Goal: Task Accomplishment & Management: Manage account settings

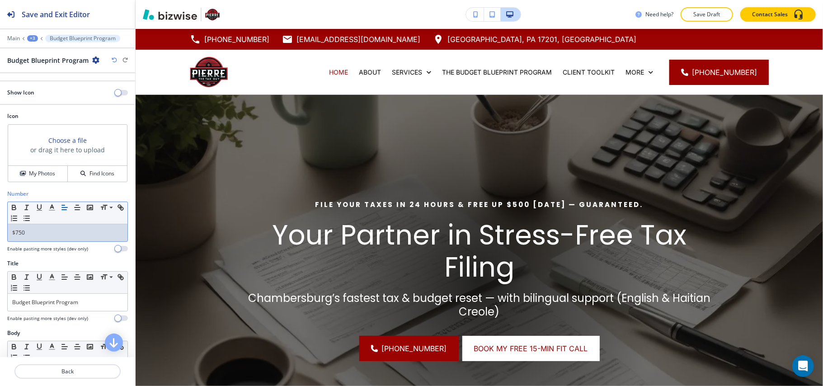
scroll to position [468, 0]
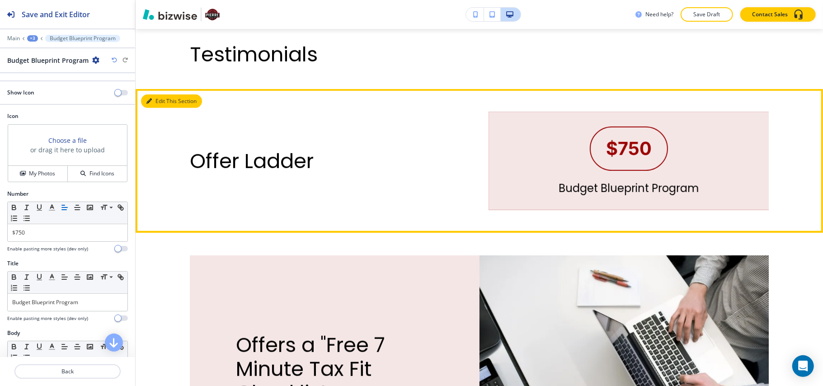
click at [158, 105] on button "Edit This Section" at bounding box center [171, 101] width 61 height 14
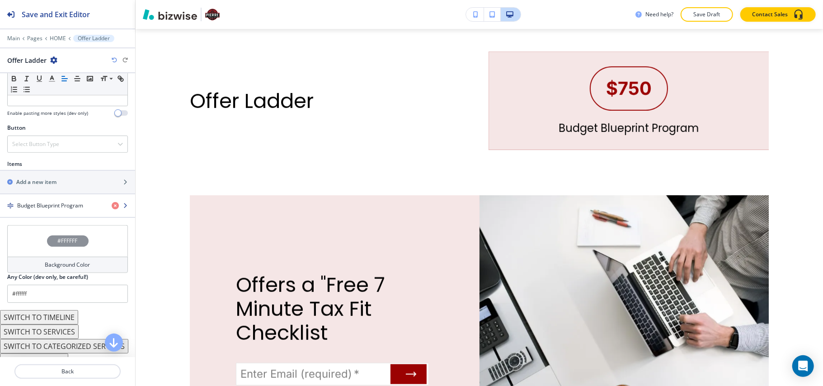
scroll to position [289, 0]
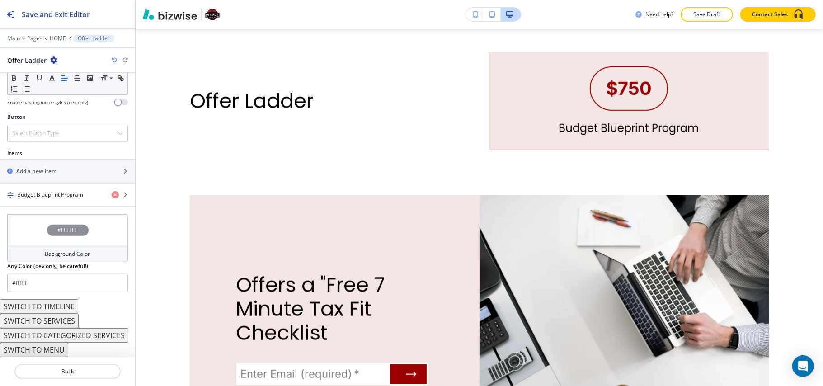
click at [51, 305] on button "SWITCH TO TIMELINE" at bounding box center [39, 306] width 78 height 14
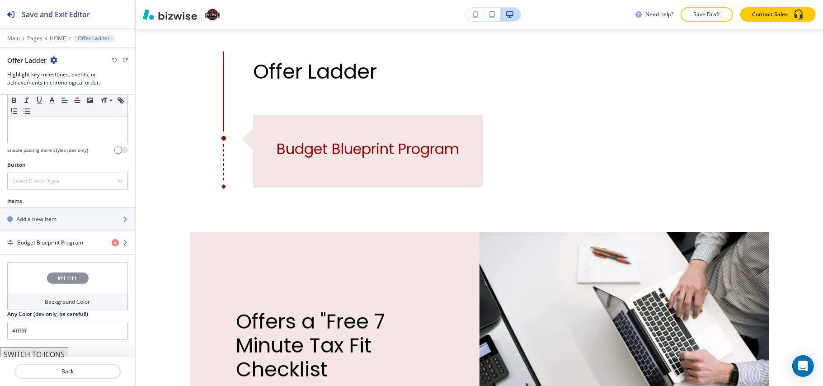
scroll to position [229, 0]
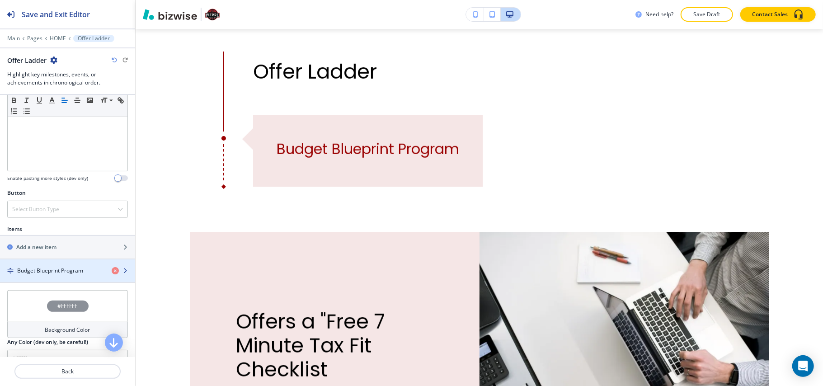
click at [48, 279] on div "button" at bounding box center [67, 278] width 135 height 7
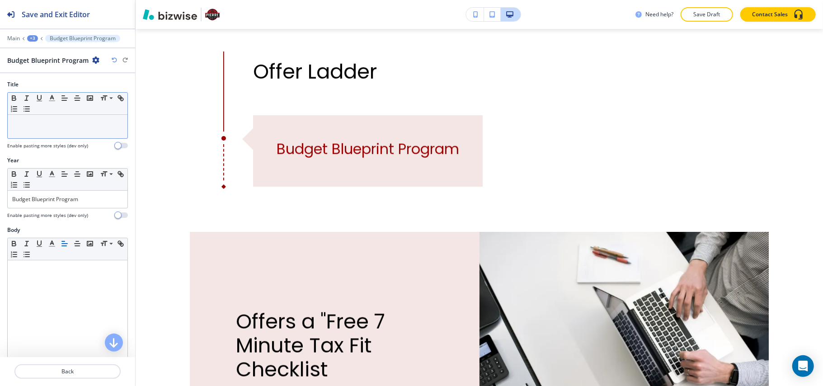
click at [53, 130] on div at bounding box center [68, 127] width 120 height 24
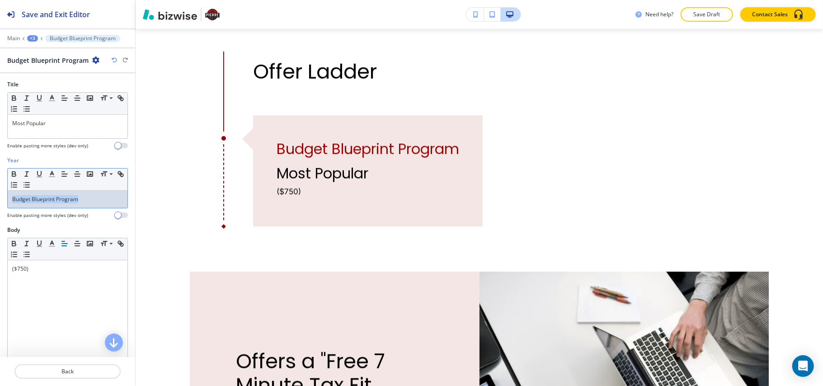
drag, startPoint x: 79, startPoint y: 199, endPoint x: 0, endPoint y: 199, distance: 78.6
click at [0, 199] on div "Year Small Normal Large Huge Budget Blueprint Program Enable pasting more style…" at bounding box center [67, 191] width 135 height 70
drag, startPoint x: 88, startPoint y: 196, endPoint x: 0, endPoint y: 198, distance: 87.7
click at [0, 198] on div "Year Small Normal Large Huge Budget Blueprint Program Enable pasting more style…" at bounding box center [67, 191] width 135 height 70
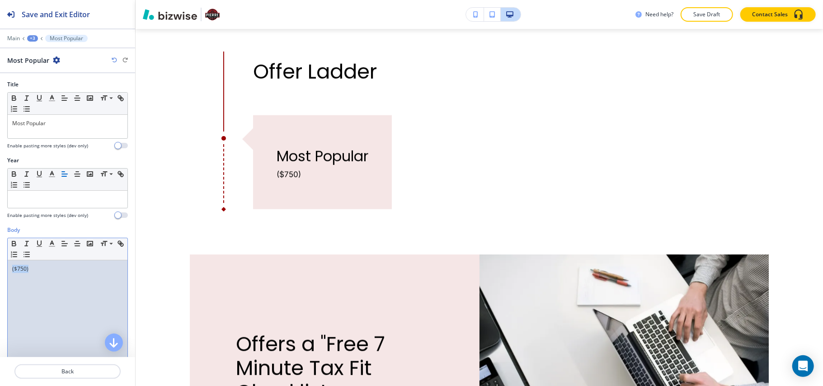
drag, startPoint x: 64, startPoint y: 282, endPoint x: 0, endPoint y: 268, distance: 65.6
click at [0, 268] on div "Body Small Normal Large Huge ($750) Enable pasting more styles (dev only)" at bounding box center [67, 311] width 135 height 170
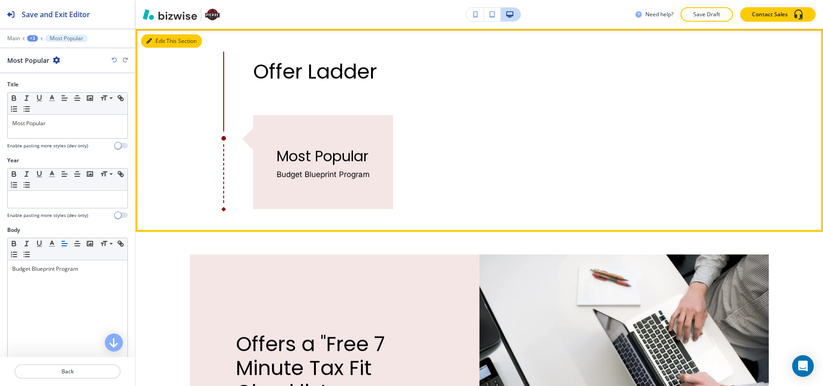
click at [161, 34] on button "Edit This Section" at bounding box center [171, 41] width 61 height 14
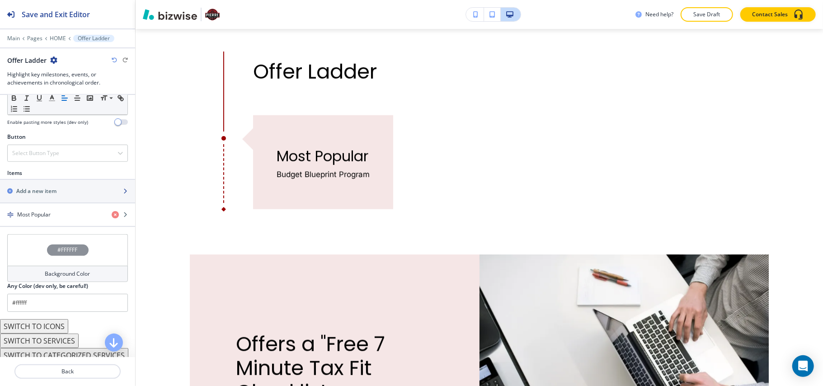
scroll to position [297, 0]
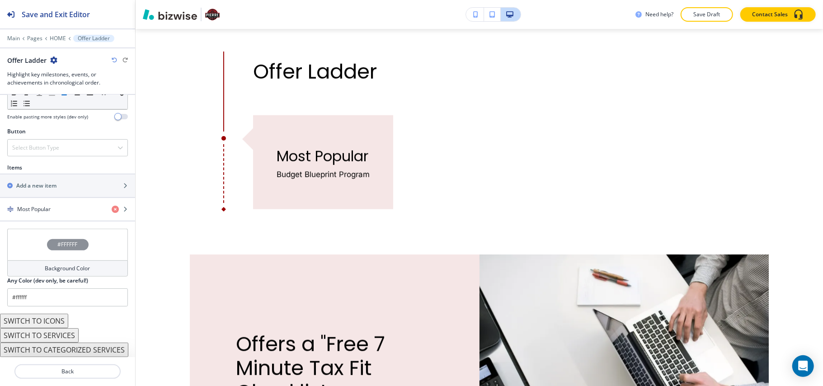
click at [75, 344] on button "SWITCH TO CATEGORIZED SERVICES" at bounding box center [64, 350] width 128 height 14
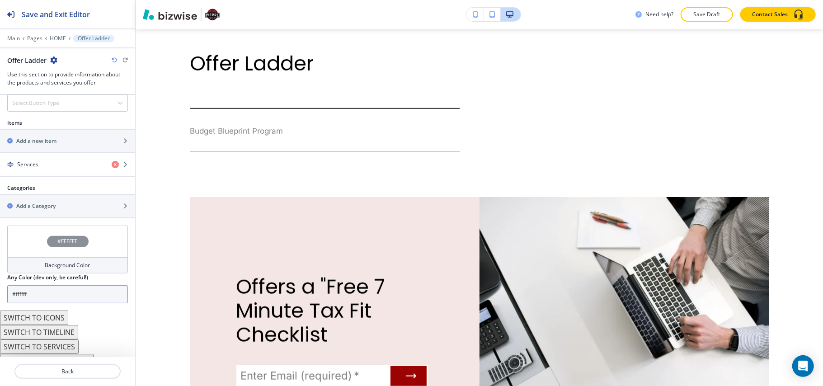
scroll to position [379, 0]
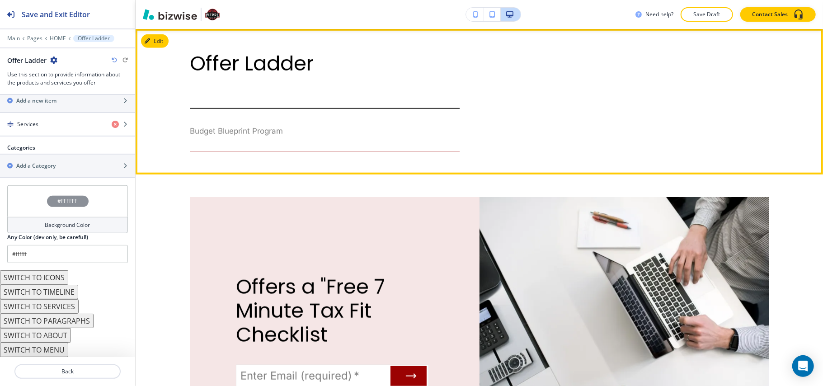
click at [155, 44] on button "Edit" at bounding box center [155, 41] width 28 height 14
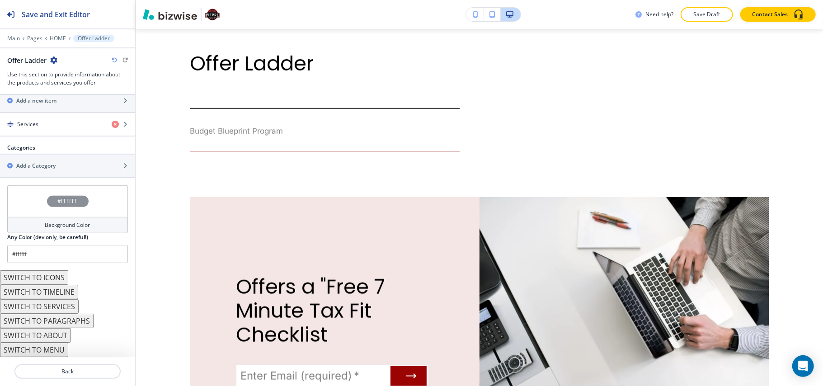
click at [53, 60] on icon "button" at bounding box center [53, 60] width 7 height 7
click at [76, 111] on p "Delete Section" at bounding box center [79, 108] width 46 height 8
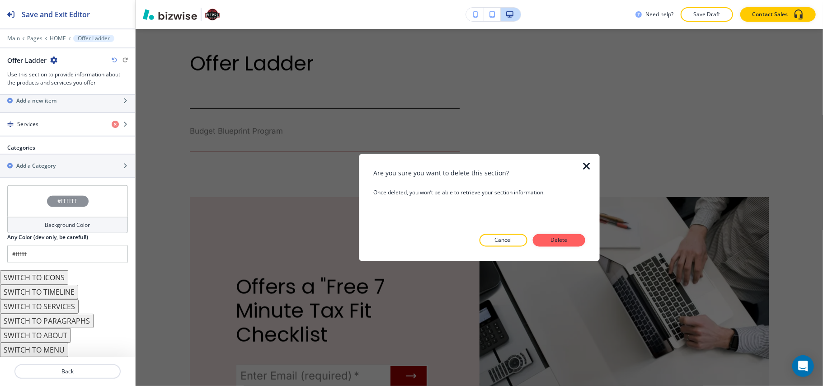
click at [557, 239] on p "Delete" at bounding box center [559, 240] width 22 height 8
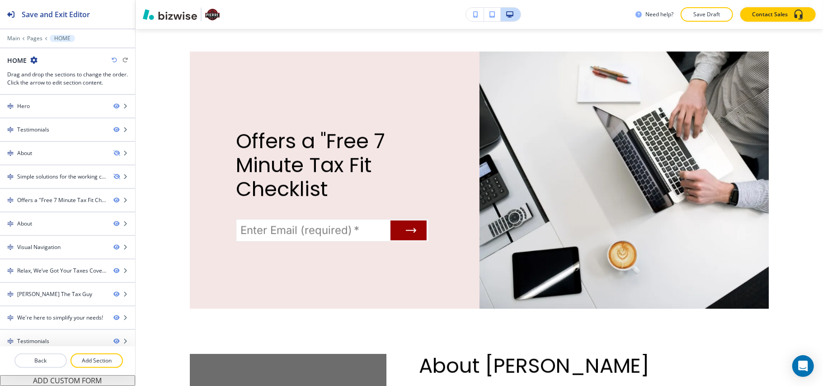
scroll to position [383, 0]
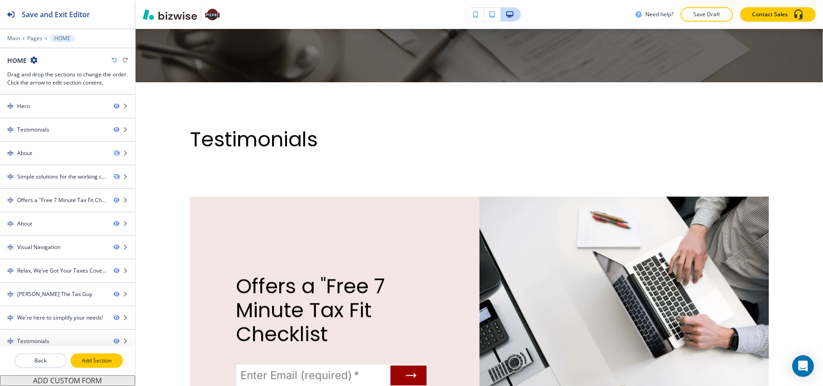
click at [104, 362] on p "Add Section" at bounding box center [96, 361] width 51 height 8
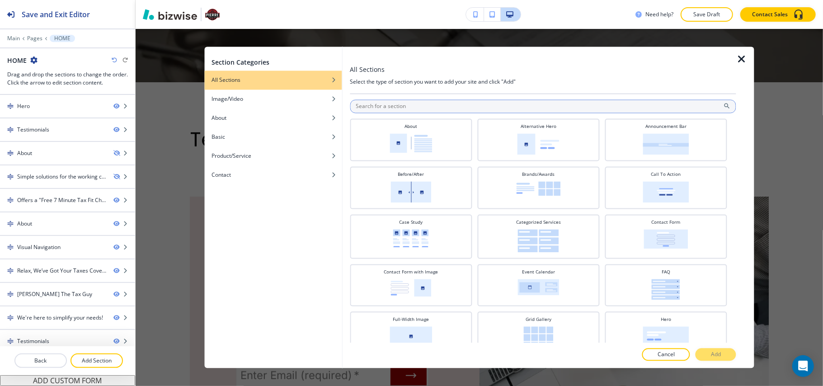
click at [462, 111] on input "text" at bounding box center [543, 107] width 386 height 14
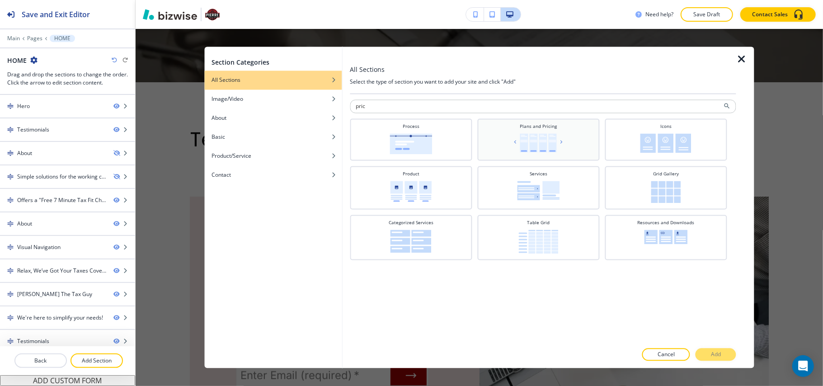
type input "pric"
click at [579, 142] on div "Plans and Pricing" at bounding box center [538, 138] width 113 height 31
click at [726, 353] on button "Add" at bounding box center [716, 354] width 41 height 13
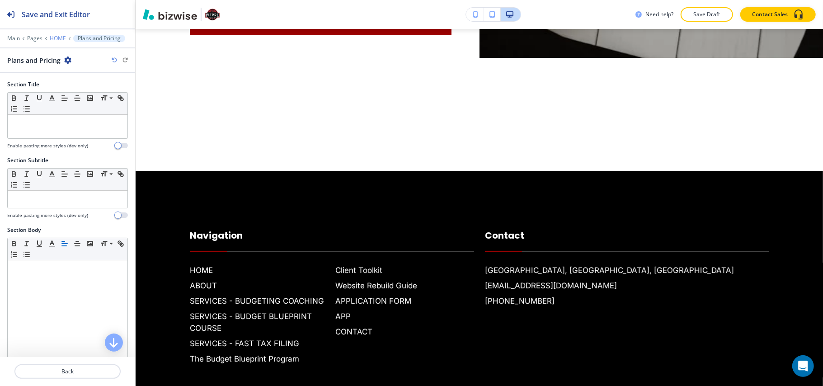
click at [55, 40] on p "HOME" at bounding box center [58, 38] width 16 height 6
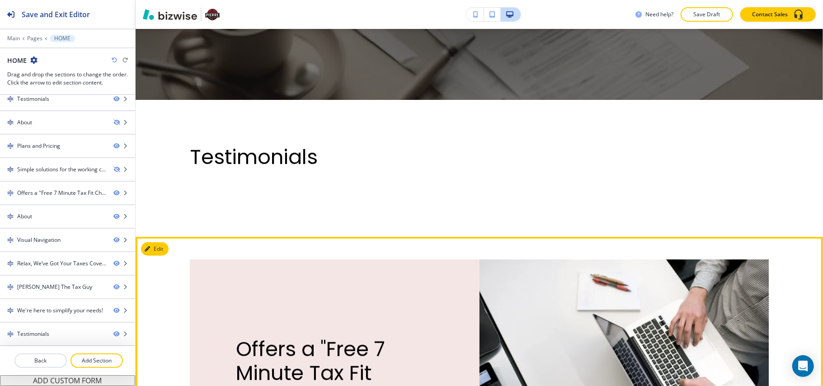
scroll to position [348, 0]
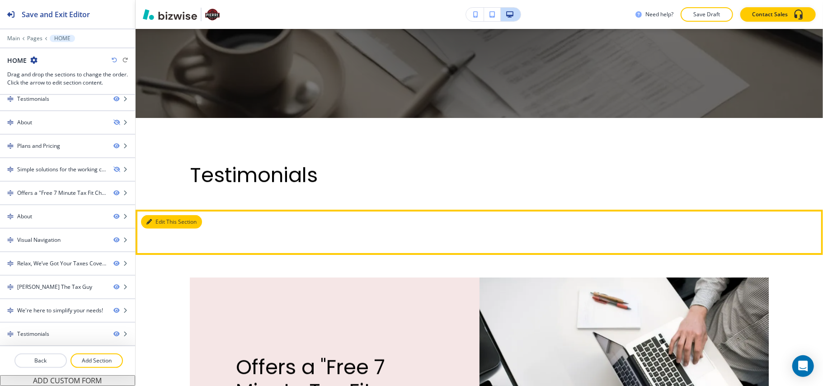
click at [145, 221] on button "Edit This Section" at bounding box center [171, 222] width 61 height 14
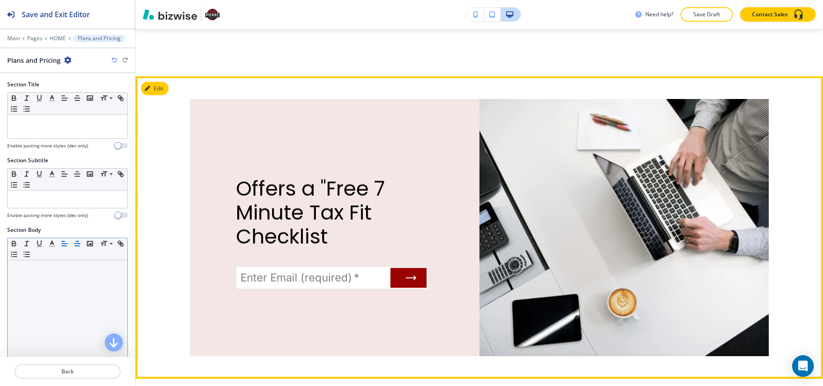
scroll to position [528, 0]
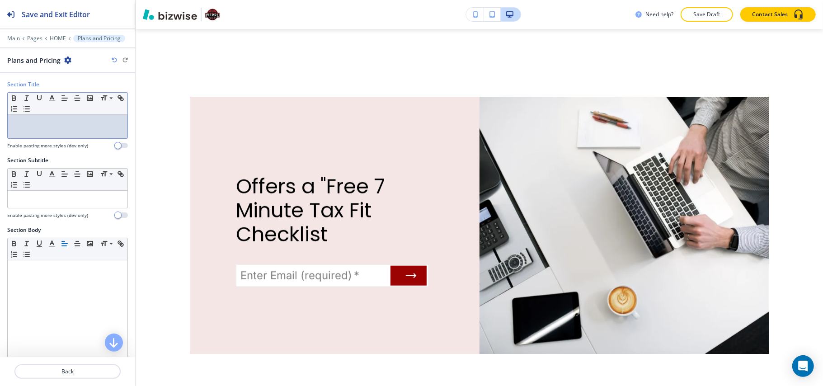
click at [51, 124] on p at bounding box center [67, 123] width 111 height 8
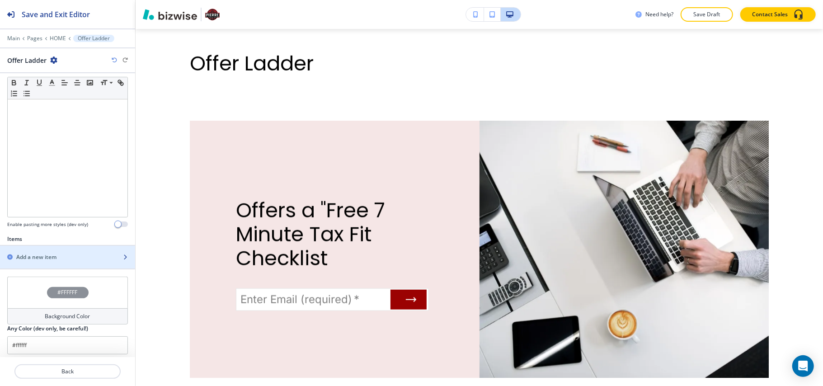
scroll to position [168, 0]
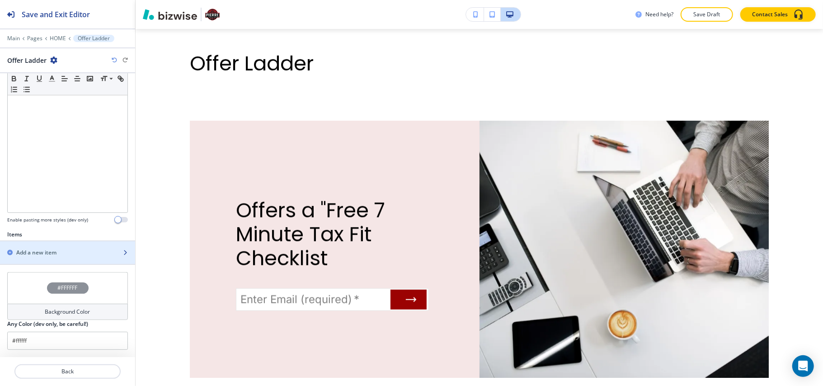
click at [59, 249] on div "Add a new item" at bounding box center [57, 253] width 115 height 8
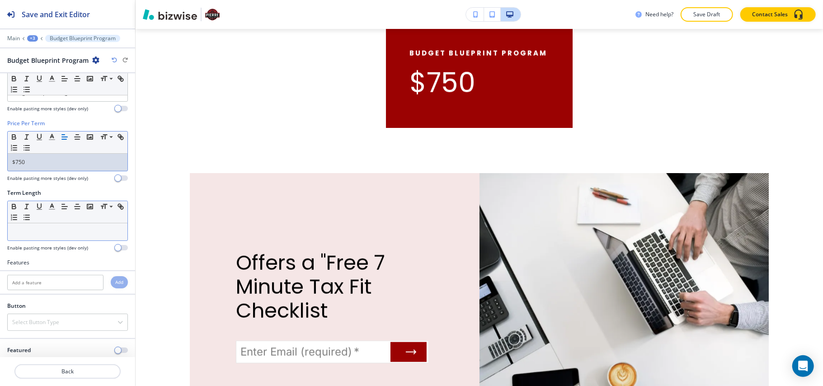
scroll to position [47, 0]
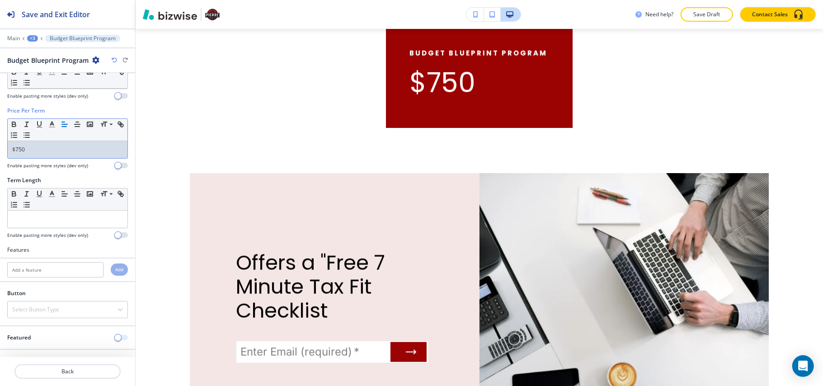
click at [115, 340] on button "button" at bounding box center [121, 337] width 13 height 5
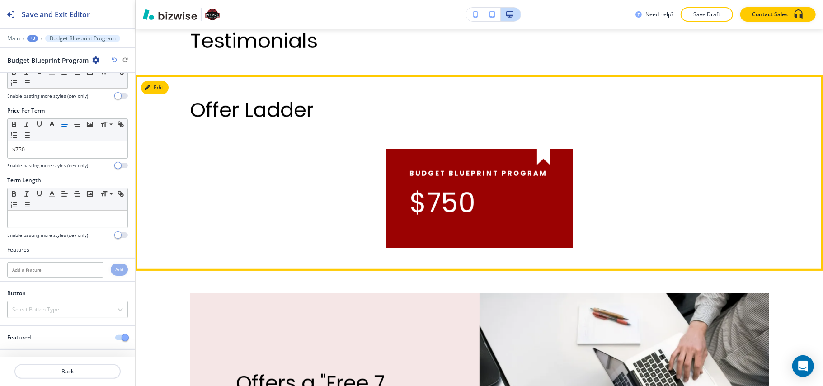
scroll to position [481, 0]
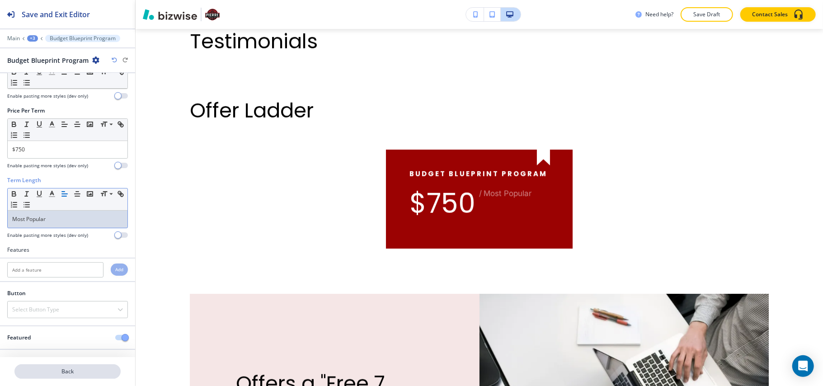
click at [76, 373] on p "Back" at bounding box center [67, 371] width 104 height 8
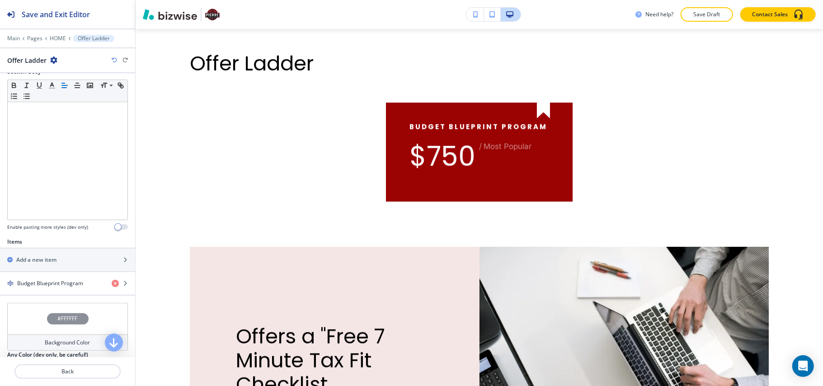
scroll to position [181, 0]
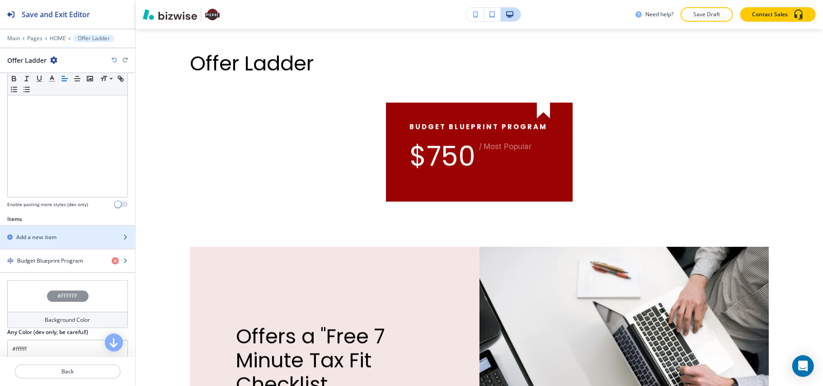
click at [40, 246] on div "button" at bounding box center [67, 244] width 135 height 7
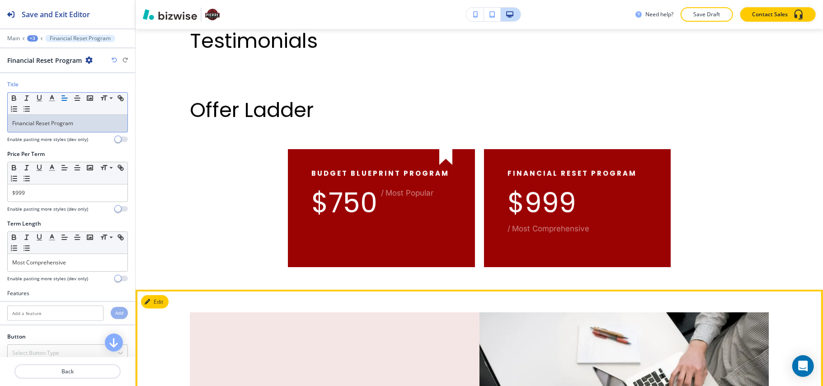
scroll to position [481, 0]
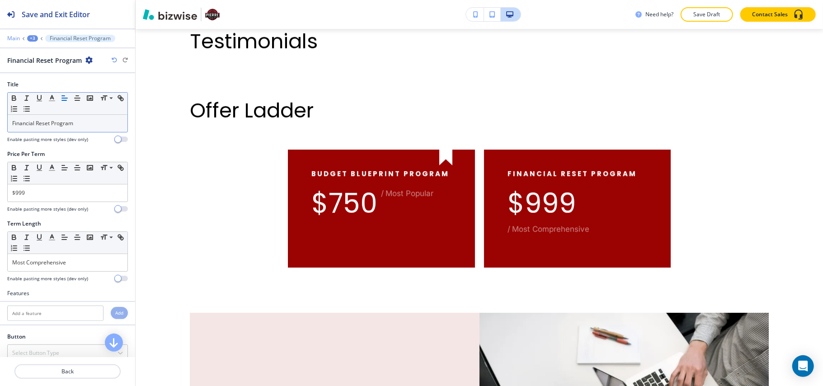
click at [16, 35] on p "Main" at bounding box center [13, 38] width 13 height 6
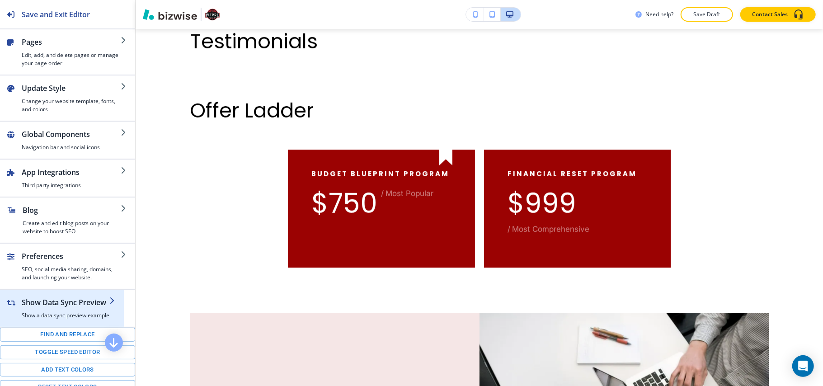
scroll to position [108, 0]
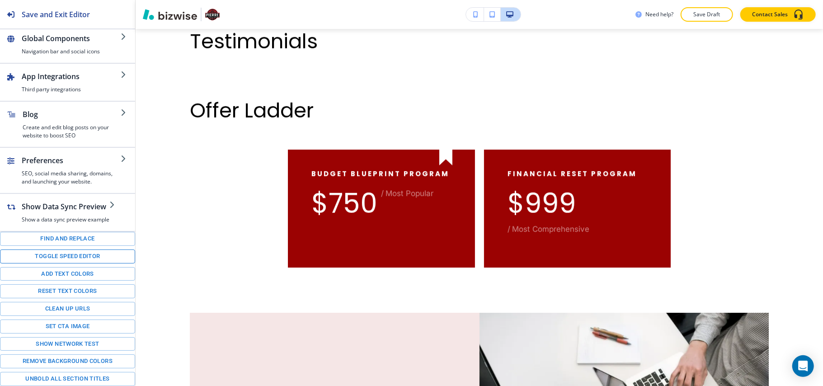
click at [58, 254] on button "Toggle speed editor" at bounding box center [67, 257] width 135 height 14
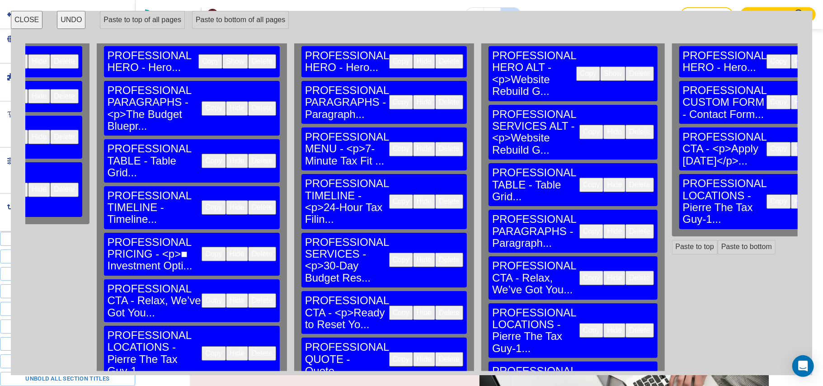
scroll to position [0, 1002]
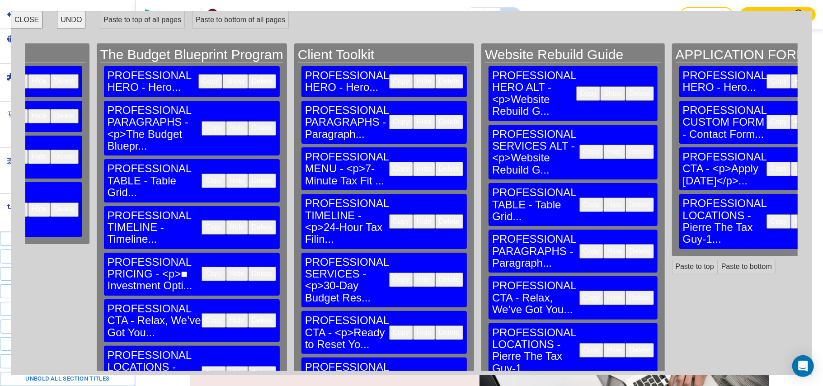
click at [579, 198] on button "Copy" at bounding box center [591, 205] width 24 height 14
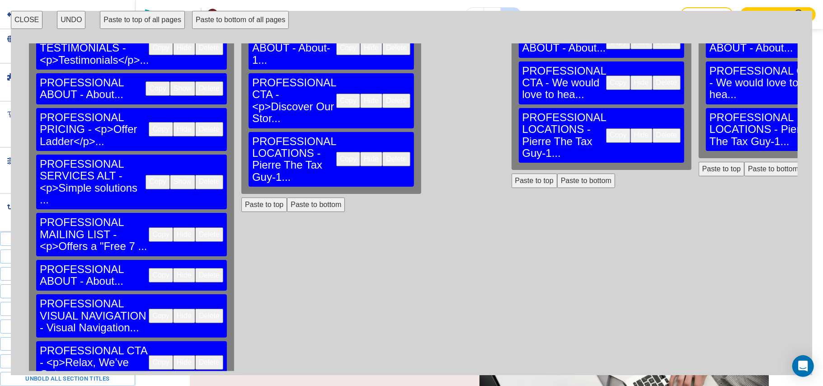
scroll to position [155, 0]
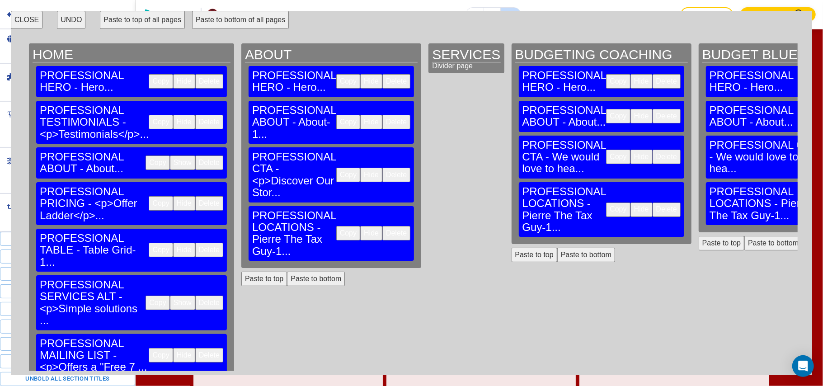
scroll to position [765, 0]
click at [21, 21] on button "CLOSE" at bounding box center [27, 20] width 32 height 18
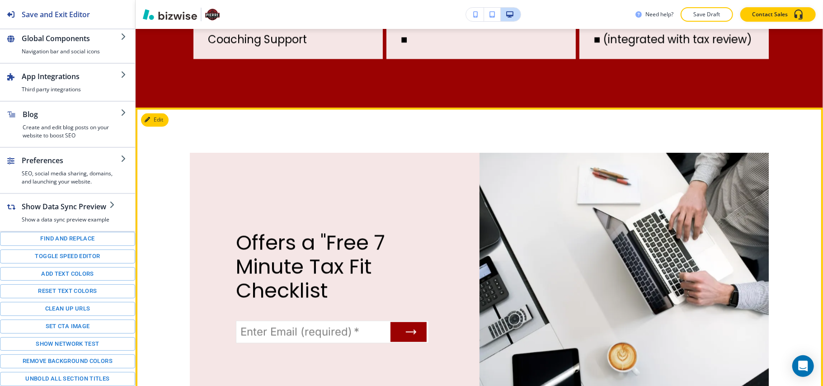
scroll to position [1187, 0]
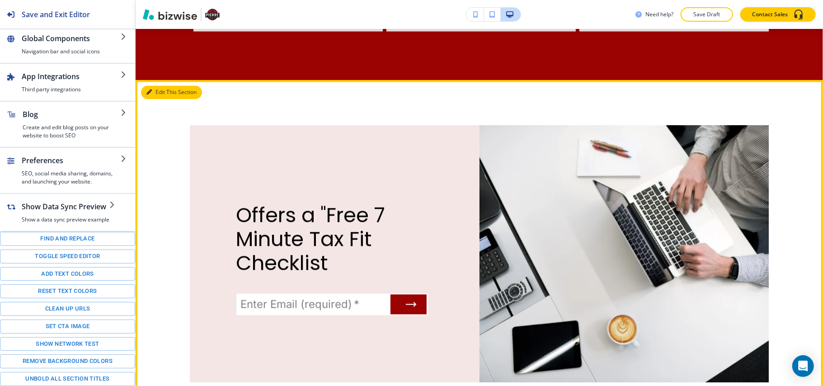
click at [165, 99] on button "Edit This Section" at bounding box center [171, 93] width 61 height 14
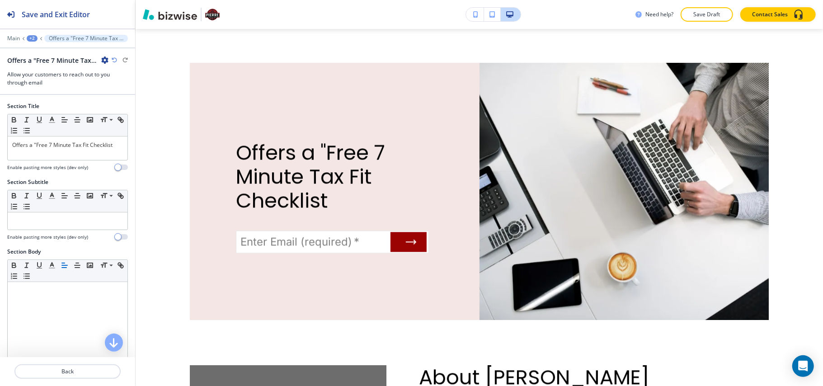
scroll to position [1252, 0]
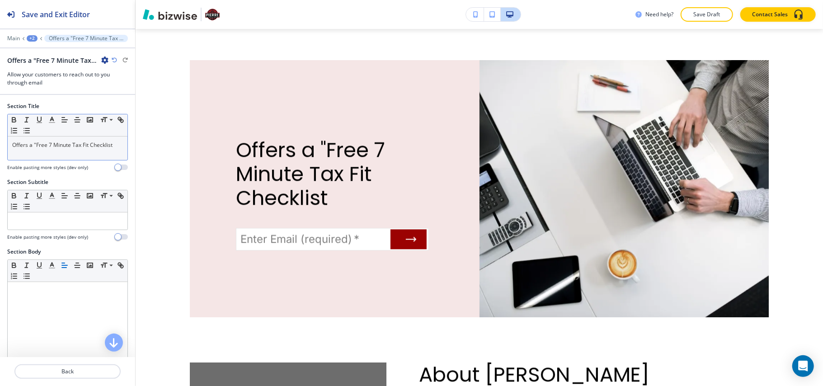
click at [76, 144] on p "Offers a "Free 7 Minute Tax Fit Checklist" at bounding box center [67, 145] width 111 height 8
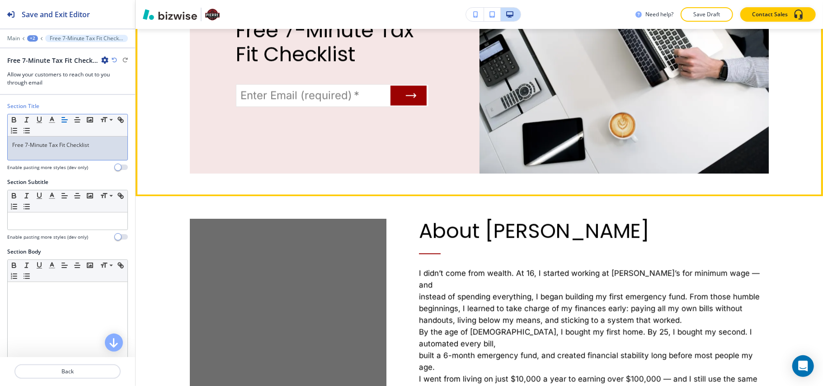
scroll to position [1373, 0]
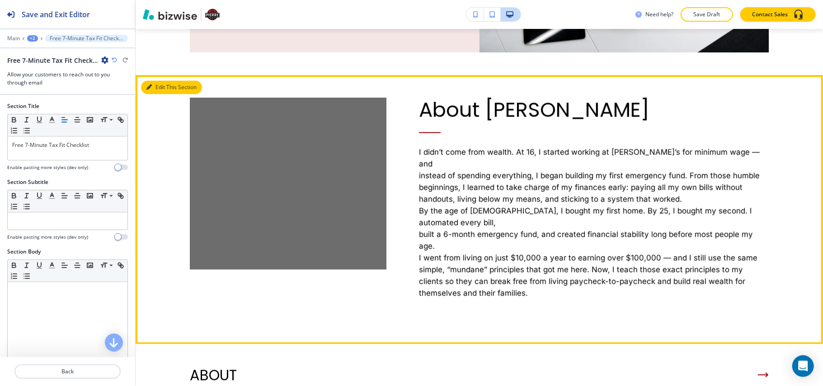
click at [154, 94] on button "Edit This Section" at bounding box center [171, 87] width 61 height 14
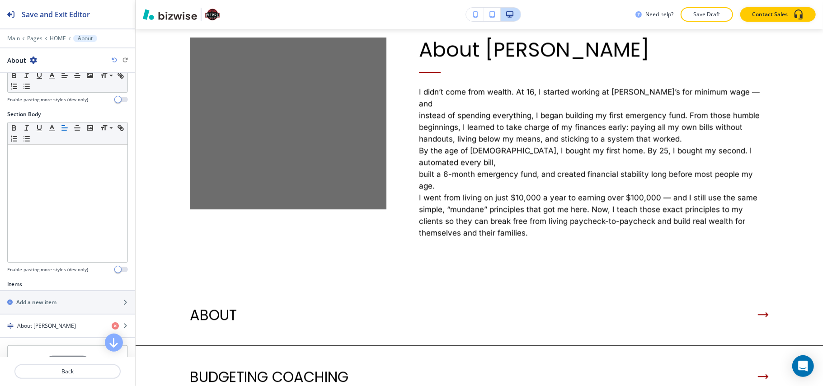
scroll to position [238, 0]
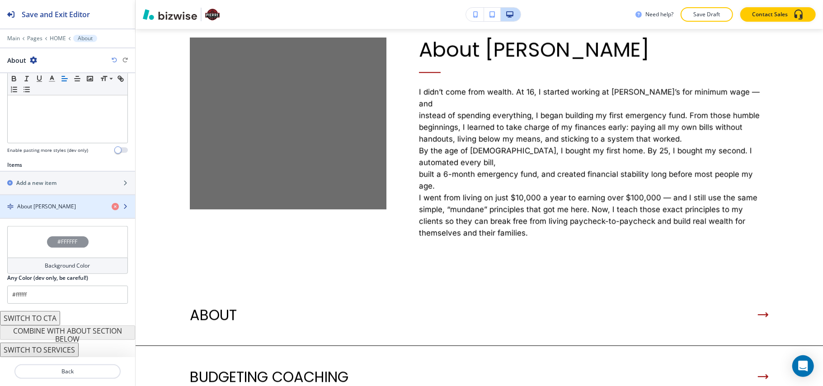
click at [45, 206] on h4 "About [PERSON_NAME]" at bounding box center [46, 206] width 59 height 8
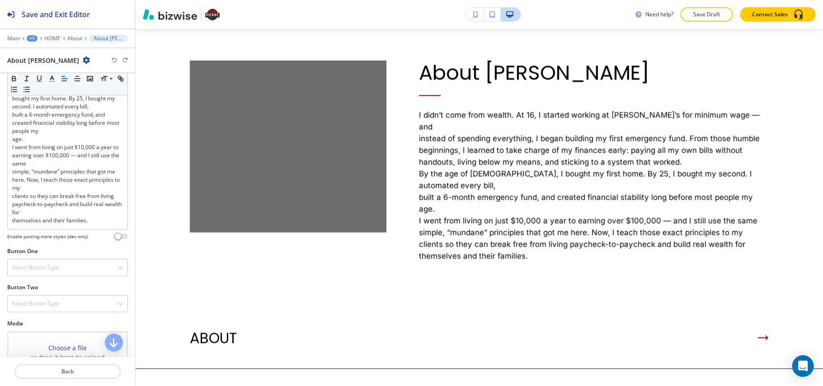
scroll to position [353, 0]
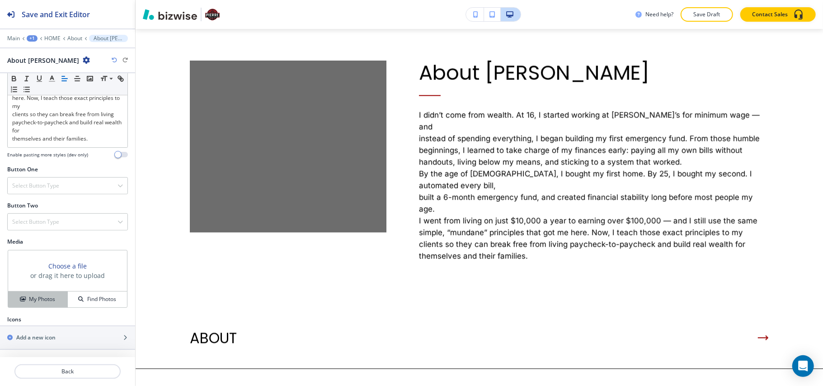
click at [42, 294] on button "My Photos" at bounding box center [38, 300] width 60 height 16
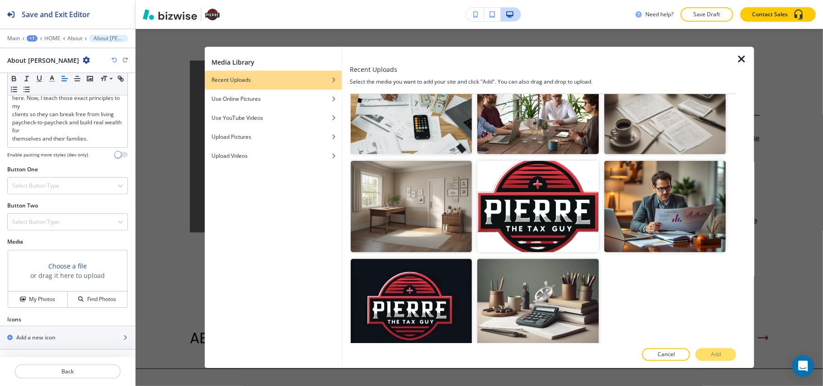
scroll to position [304, 0]
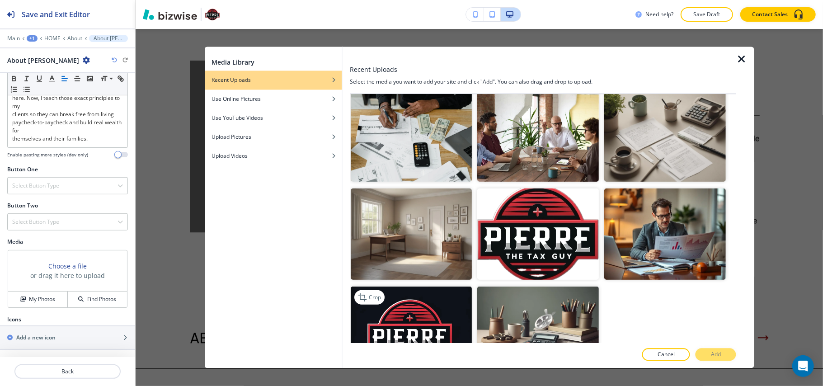
click at [405, 306] on img "button" at bounding box center [412, 331] width 122 height 91
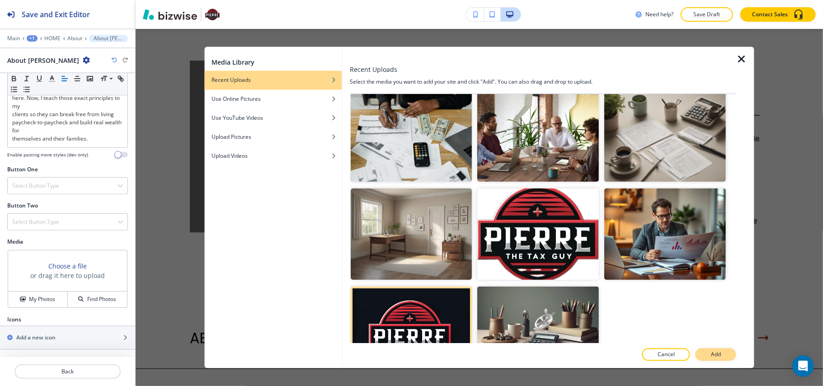
click at [729, 350] on button "Add" at bounding box center [716, 354] width 41 height 13
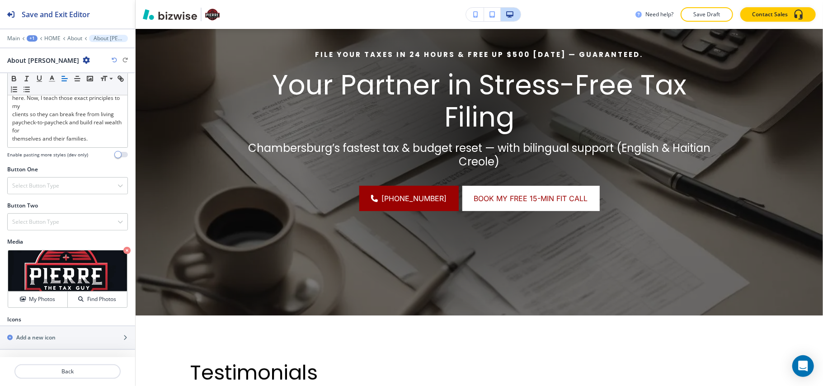
scroll to position [17, 0]
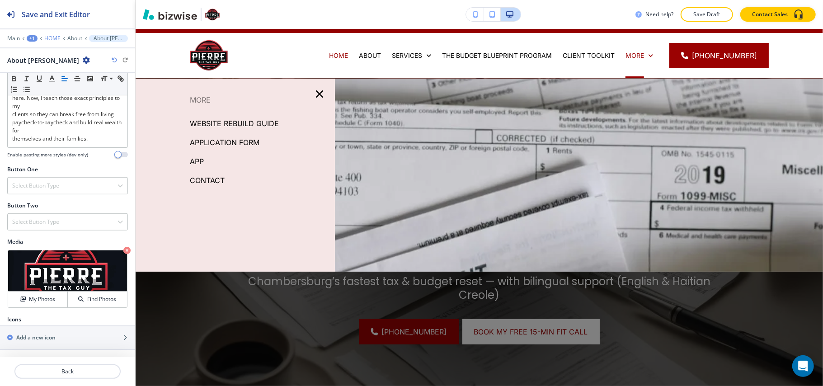
click at [53, 39] on p "HOME" at bounding box center [52, 38] width 16 height 6
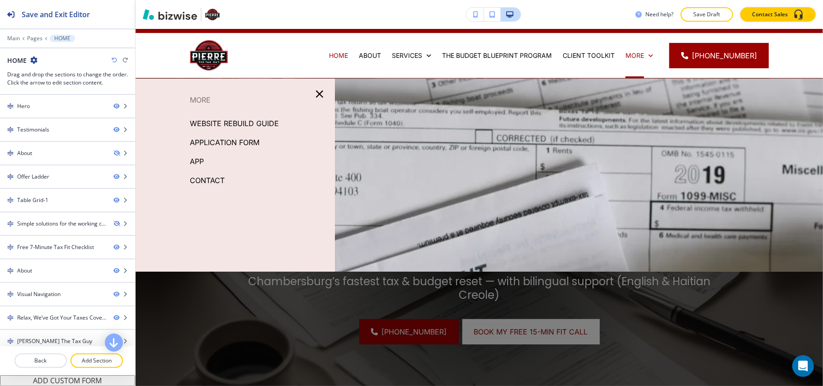
click at [26, 33] on div at bounding box center [67, 31] width 135 height 5
click at [29, 37] on p "Pages" at bounding box center [34, 38] width 15 height 6
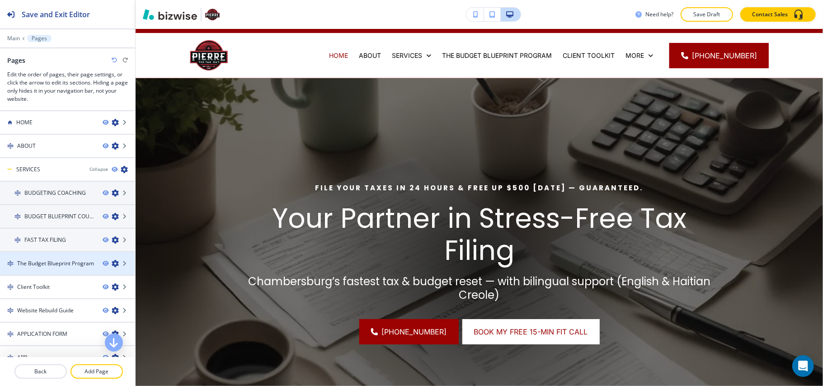
click at [51, 262] on h4 "The Budget Blueprint Program" at bounding box center [55, 263] width 77 height 8
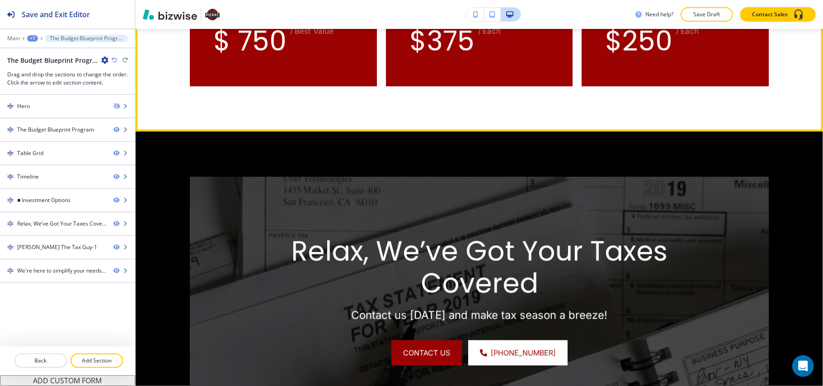
scroll to position [964, 0]
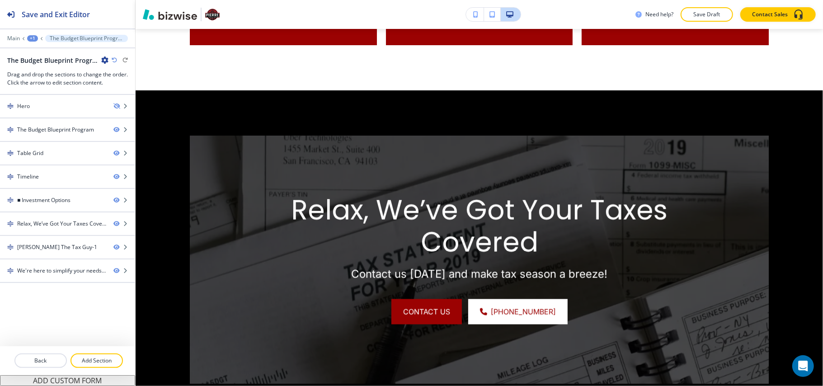
click at [31, 38] on div "+1" at bounding box center [32, 38] width 11 height 6
click at [37, 57] on p "Pages" at bounding box center [56, 53] width 46 height 8
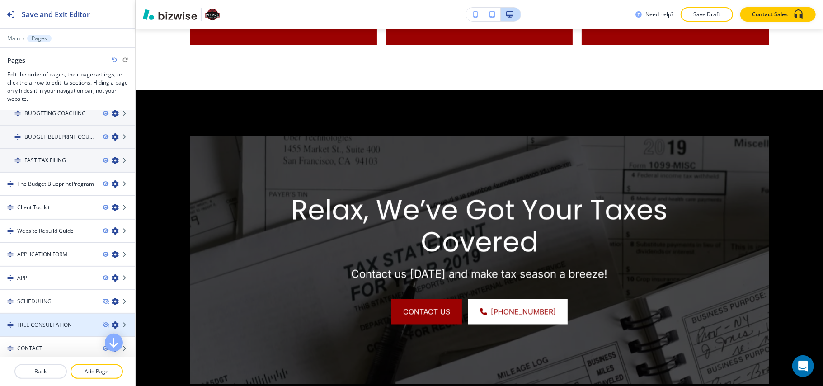
scroll to position [19, 0]
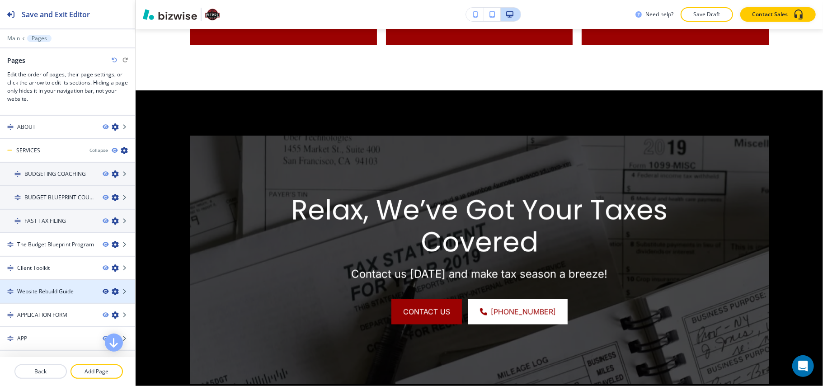
click at [103, 289] on icon "button" at bounding box center [105, 291] width 5 height 5
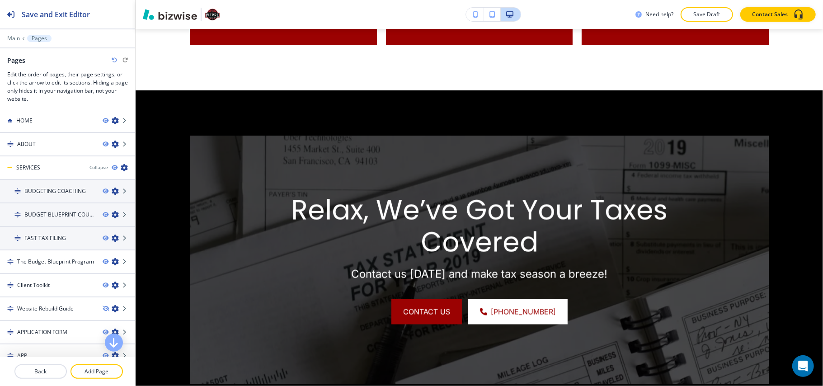
scroll to position [0, 0]
click at [88, 371] on p "Add Page" at bounding box center [96, 371] width 51 height 8
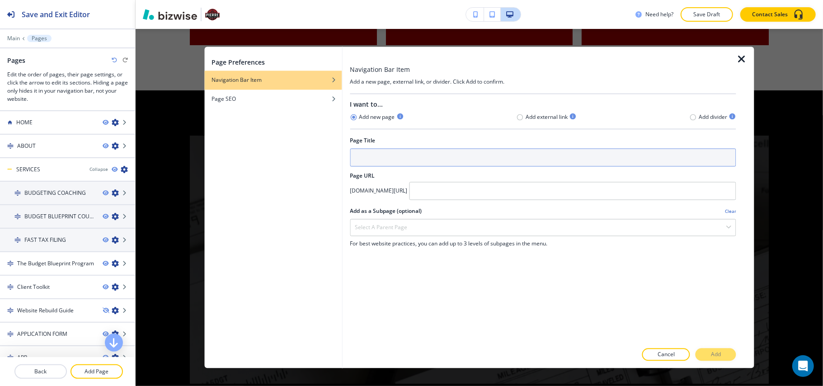
click at [407, 156] on input "text" at bounding box center [543, 158] width 386 height 18
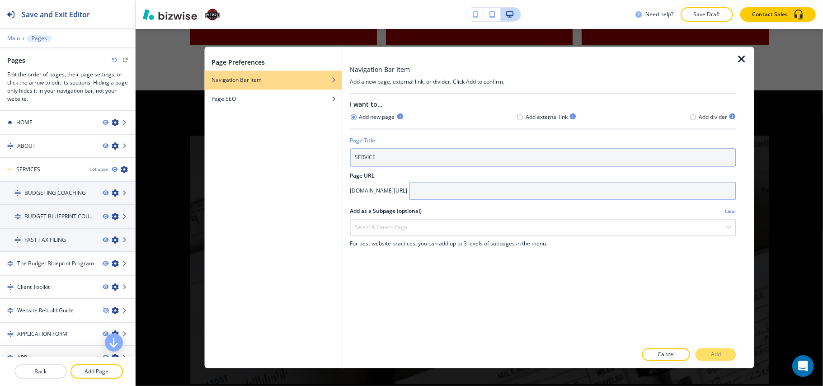
type input "SERVICE"
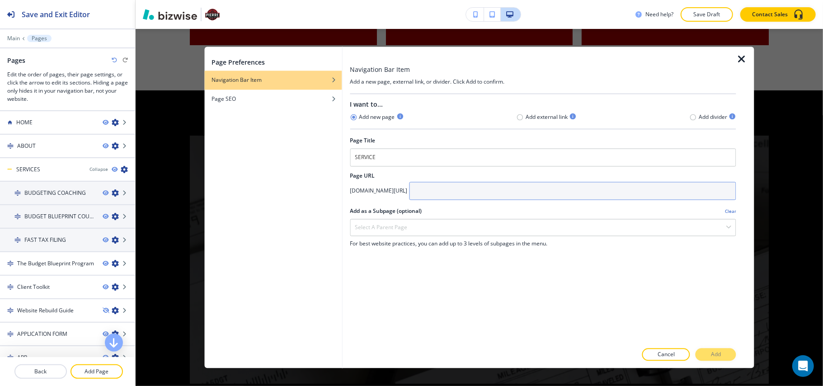
click at [494, 186] on input "text" at bounding box center [572, 191] width 327 height 18
type input "SERVICES"
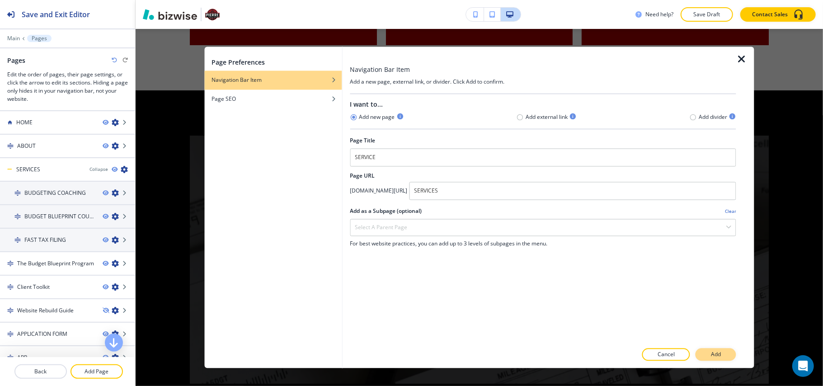
click at [716, 355] on p "Add" at bounding box center [716, 355] width 10 height 8
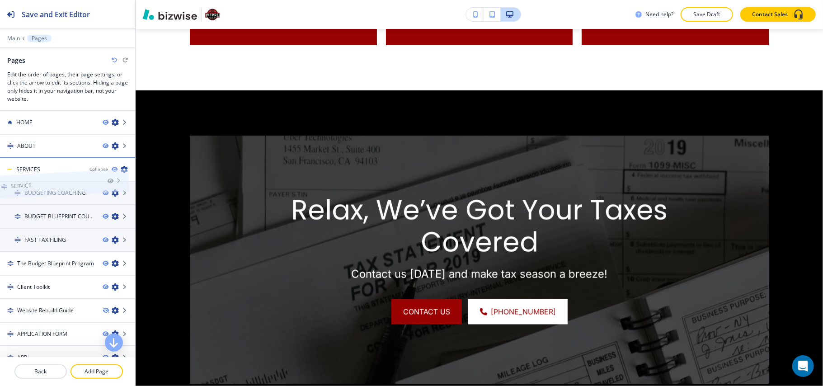
drag, startPoint x: 54, startPoint y: 348, endPoint x: 47, endPoint y: 168, distance: 180.0
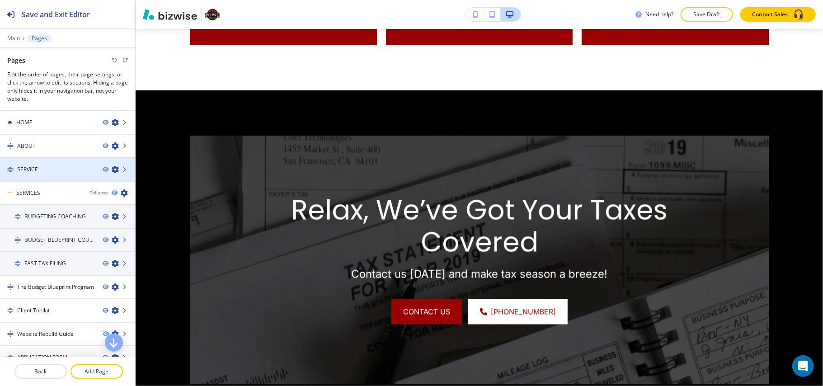
click at [51, 164] on div at bounding box center [67, 161] width 135 height 7
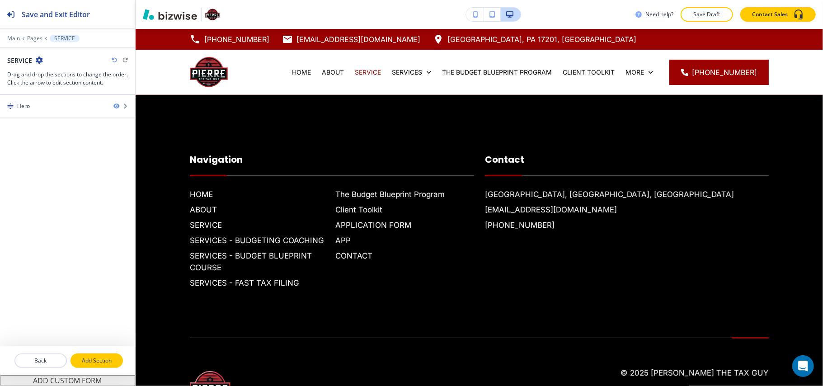
click at [99, 358] on p "Add Section" at bounding box center [96, 361] width 51 height 8
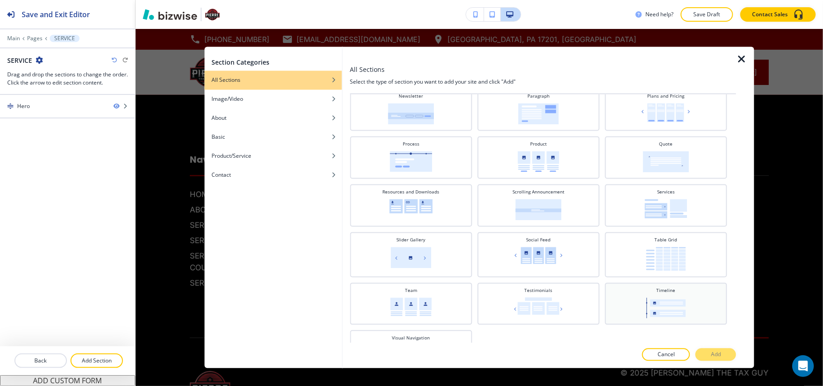
scroll to position [340, 0]
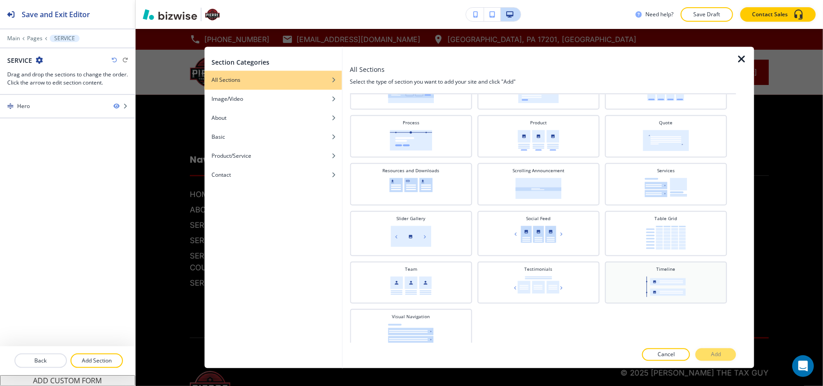
click at [671, 282] on img at bounding box center [666, 287] width 40 height 21
click at [723, 356] on button "Add" at bounding box center [716, 354] width 41 height 13
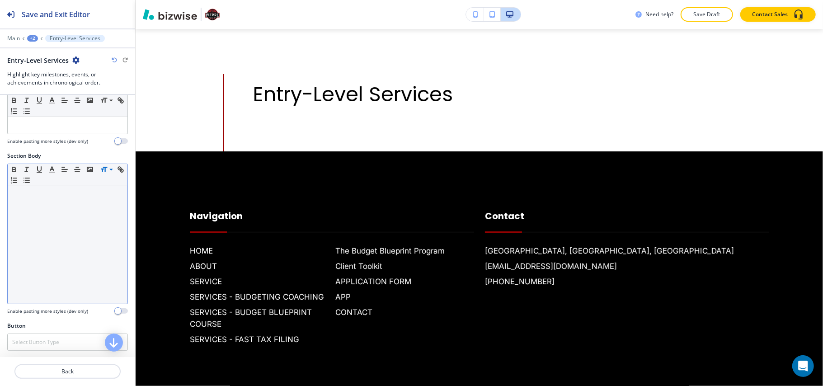
scroll to position [241, 0]
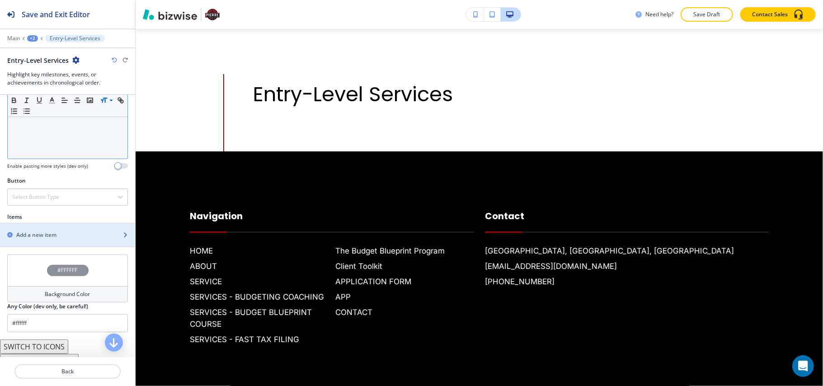
click at [51, 229] on div "button" at bounding box center [67, 227] width 135 height 7
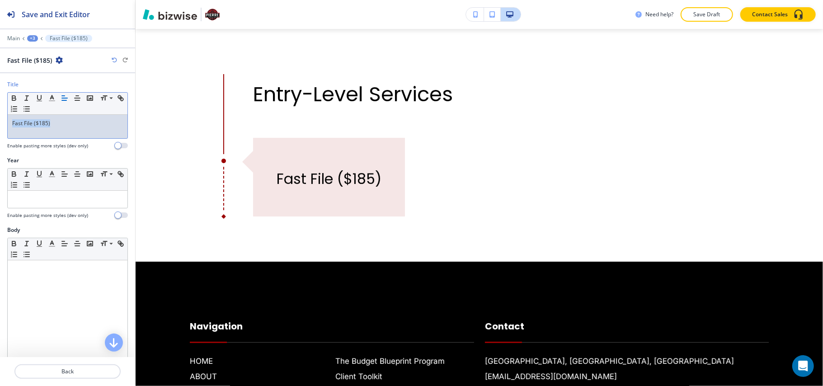
click at [0, 122] on div "Title Small Normal Large Huge Fast File ($185) Enable pasting more styles (dev …" at bounding box center [67, 118] width 135 height 76
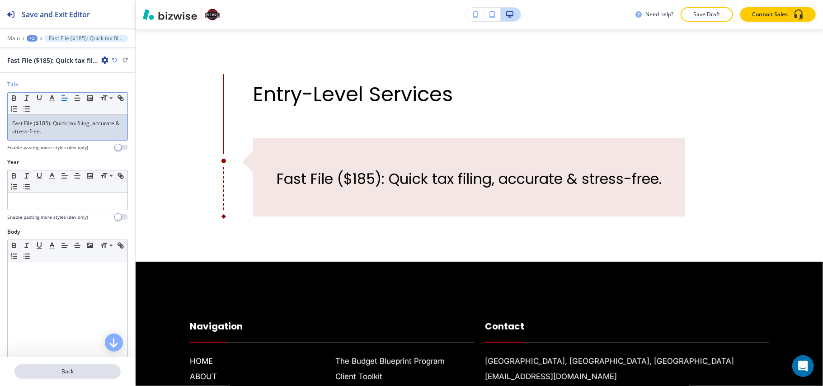
click at [78, 371] on p "Back" at bounding box center [67, 371] width 104 height 8
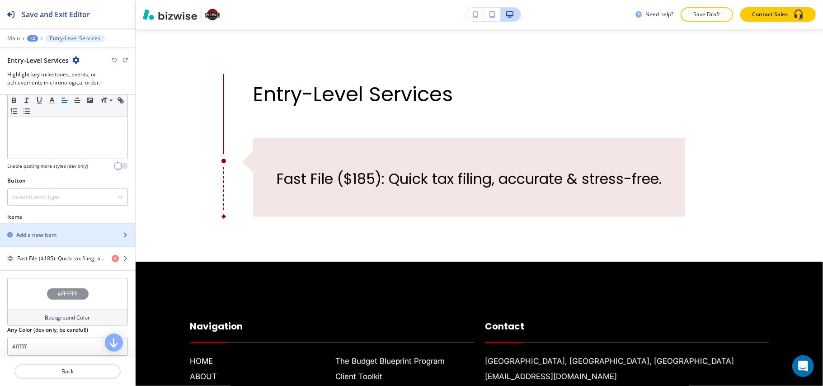
click at [45, 235] on h2 "Add a new item" at bounding box center [36, 235] width 40 height 8
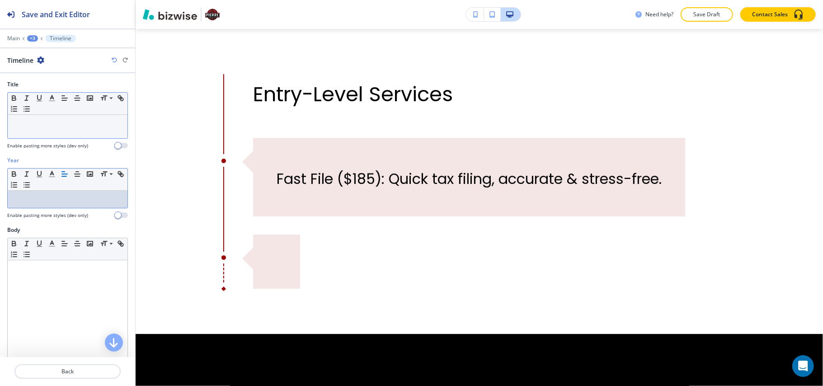
drag, startPoint x: 41, startPoint y: 203, endPoint x: 28, endPoint y: 127, distance: 77.0
click at [29, 127] on p at bounding box center [67, 123] width 111 height 8
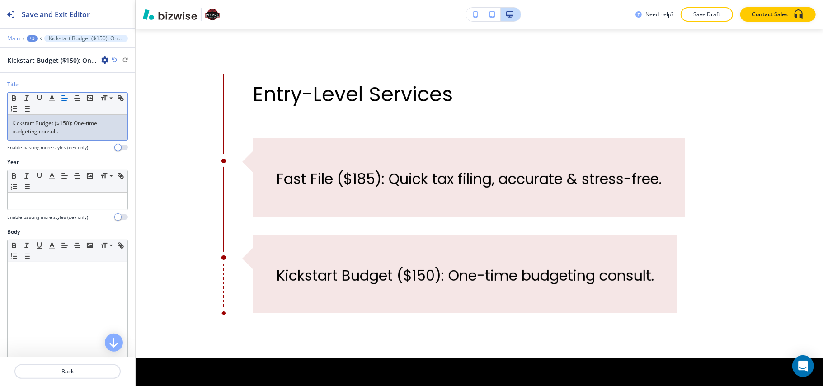
click at [14, 35] on p "Main" at bounding box center [13, 38] width 13 height 6
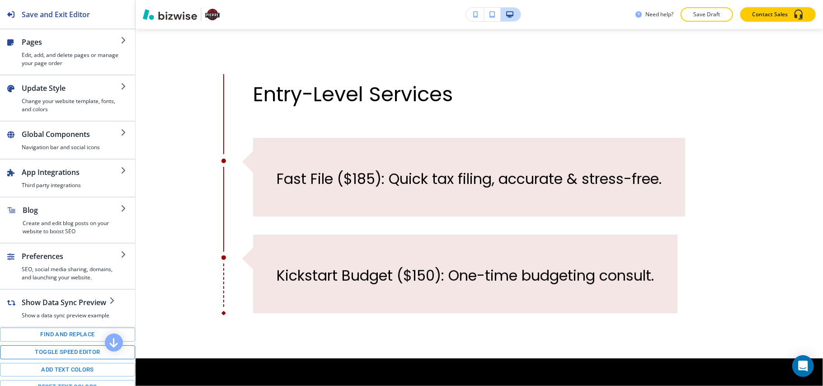
click at [54, 359] on button "Toggle speed editor" at bounding box center [67, 352] width 135 height 14
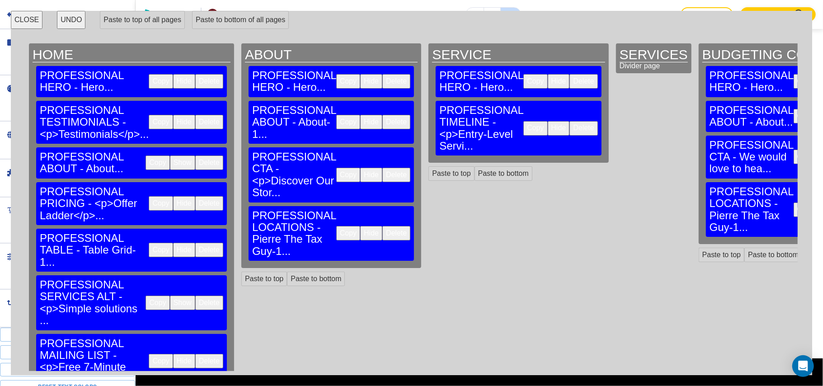
click at [149, 243] on button "Copy" at bounding box center [161, 250] width 24 height 14
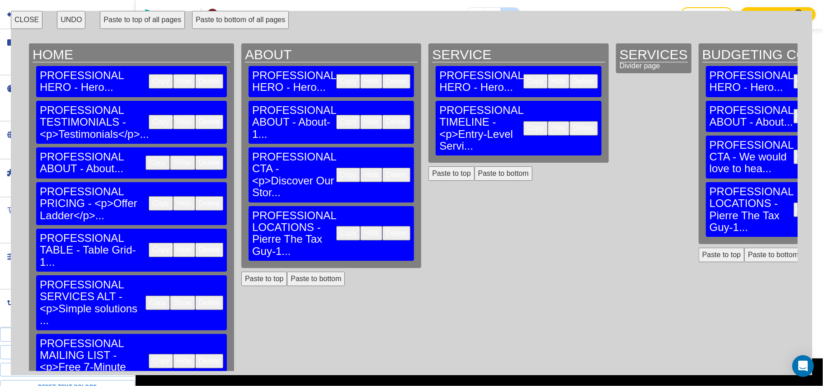
click at [475, 166] on button "Paste to bottom" at bounding box center [504, 173] width 58 height 14
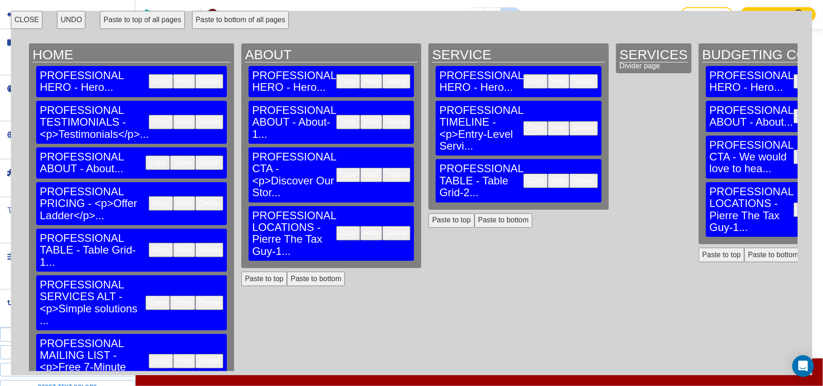
click at [149, 243] on button "Copy" at bounding box center [161, 250] width 24 height 14
click at [475, 213] on button "Paste to bottom" at bounding box center [504, 220] width 58 height 14
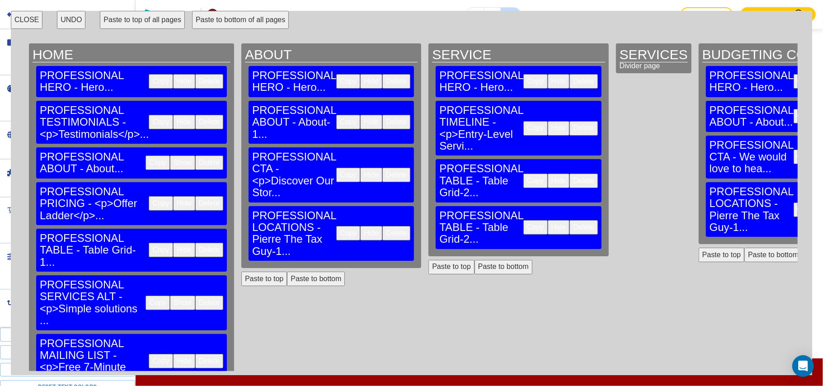
click at [19, 22] on button "CLOSE" at bounding box center [27, 20] width 32 height 18
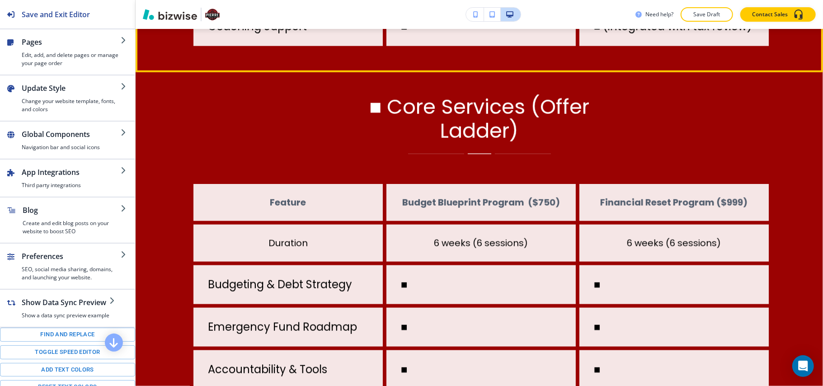
scroll to position [723, 0]
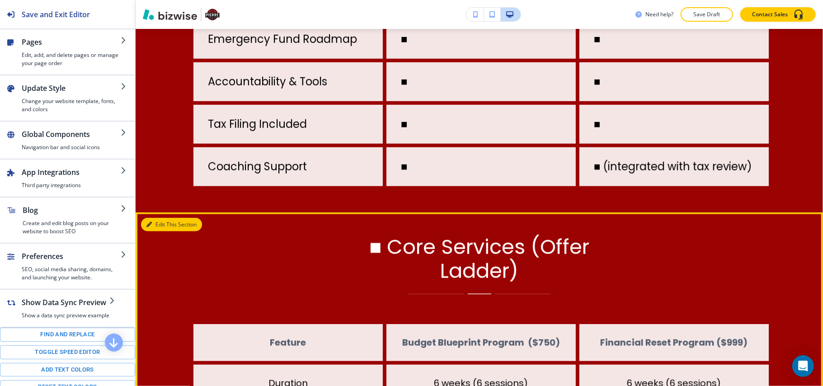
click at [156, 231] on button "Edit This Section" at bounding box center [171, 225] width 61 height 14
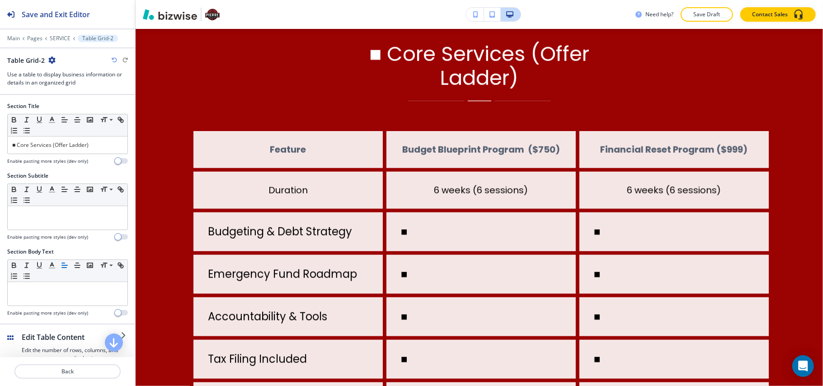
scroll to position [860, 0]
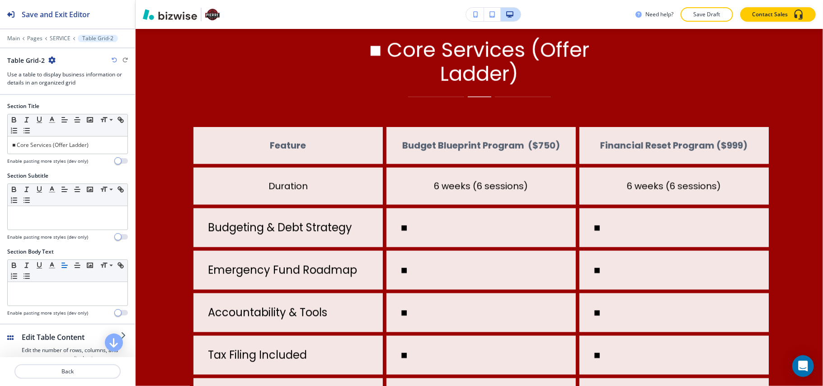
click at [48, 58] on icon "button" at bounding box center [51, 60] width 7 height 7
click at [62, 107] on p "Delete Section" at bounding box center [76, 108] width 46 height 8
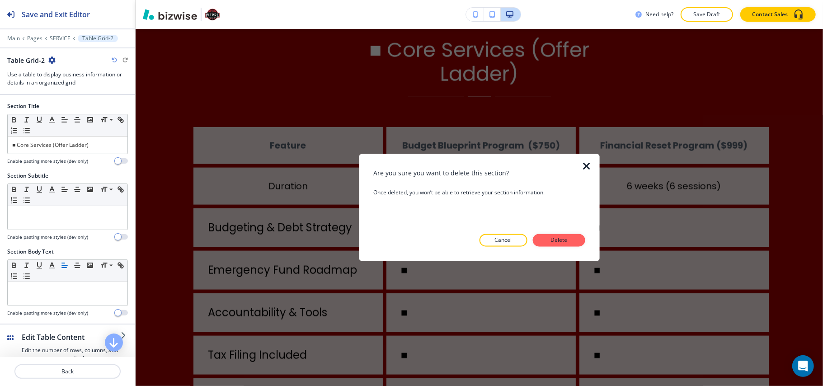
click at [561, 242] on p "Delete" at bounding box center [559, 240] width 22 height 8
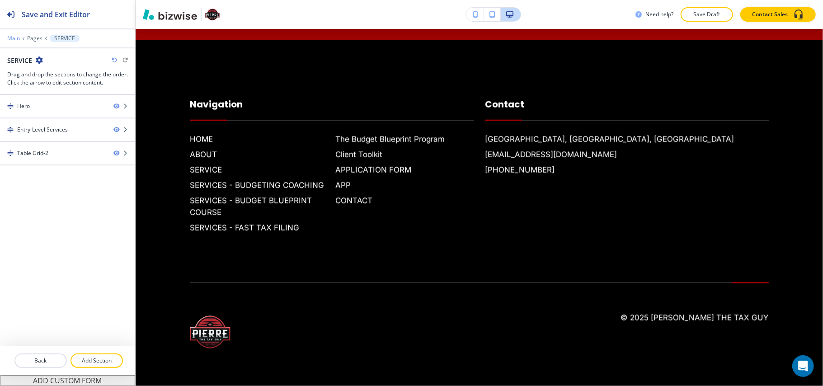
click at [11, 37] on p "Main" at bounding box center [13, 38] width 13 height 6
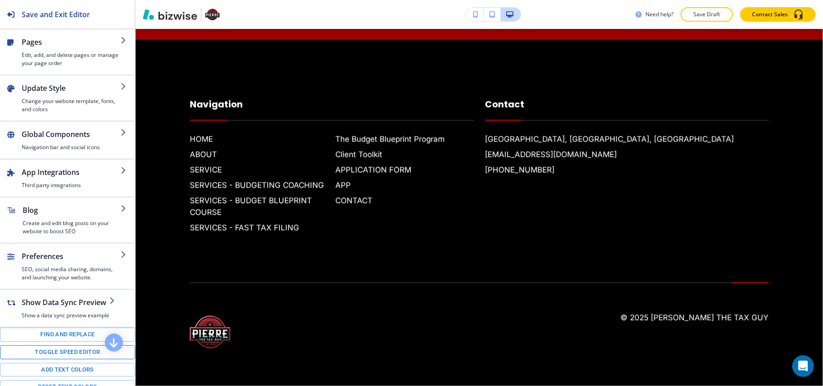
click at [58, 359] on button "Toggle speed editor" at bounding box center [67, 352] width 135 height 14
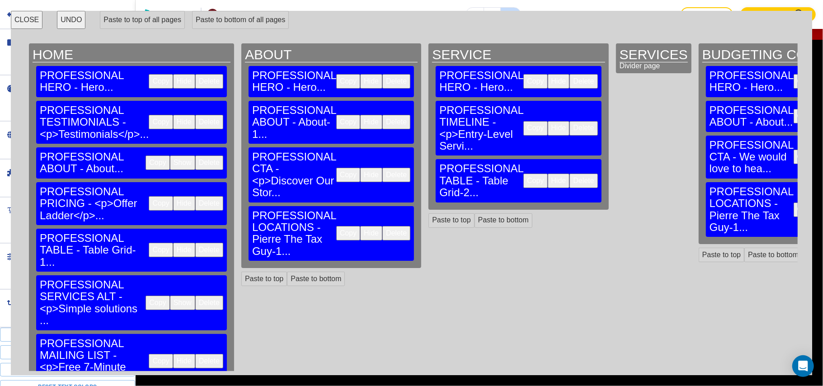
click at [149, 196] on button "Copy" at bounding box center [161, 203] width 24 height 14
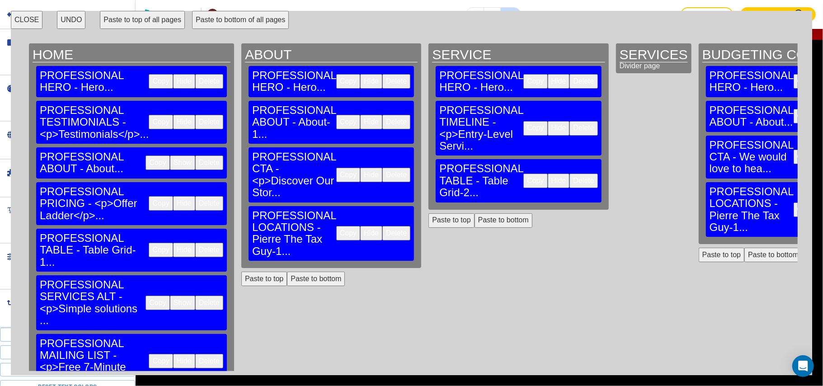
click at [475, 213] on button "Paste to bottom" at bounding box center [504, 220] width 58 height 14
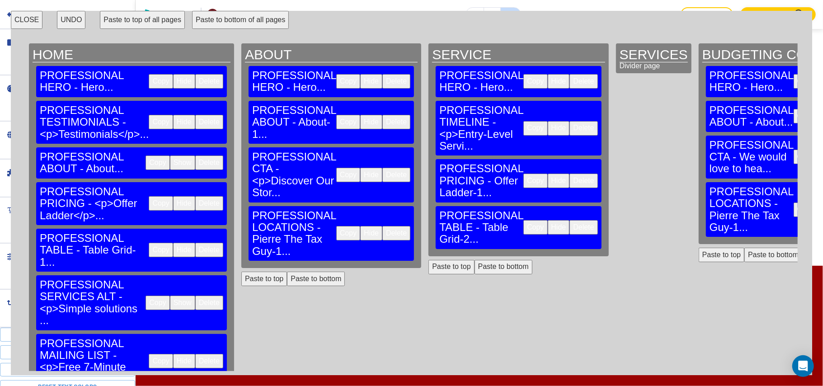
click at [30, 17] on button "CLOSE" at bounding box center [27, 20] width 32 height 18
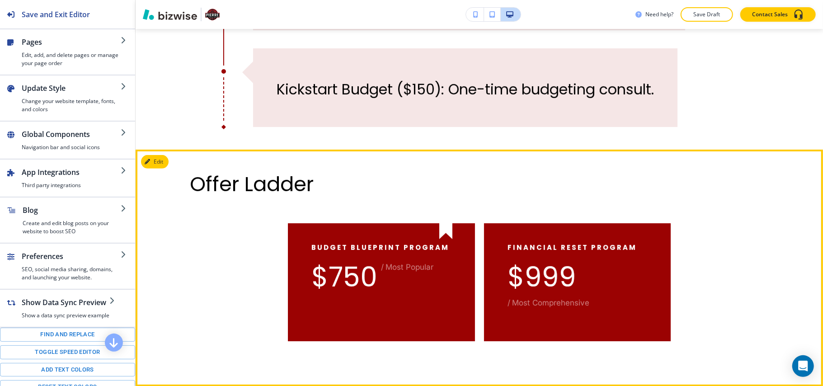
scroll to position [313, 0]
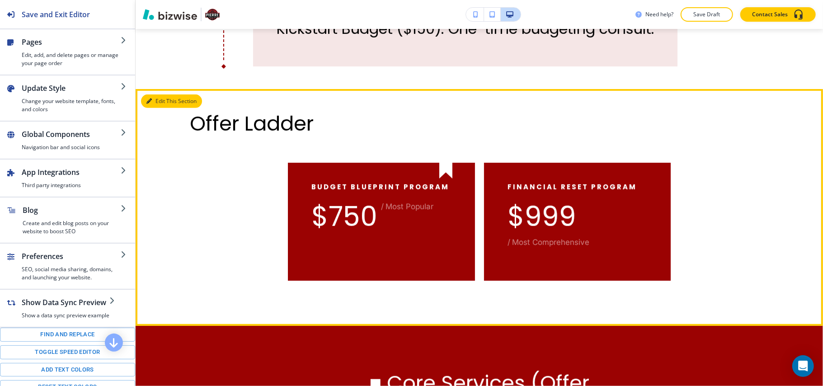
click at [145, 98] on button "Edit This Section" at bounding box center [171, 101] width 61 height 14
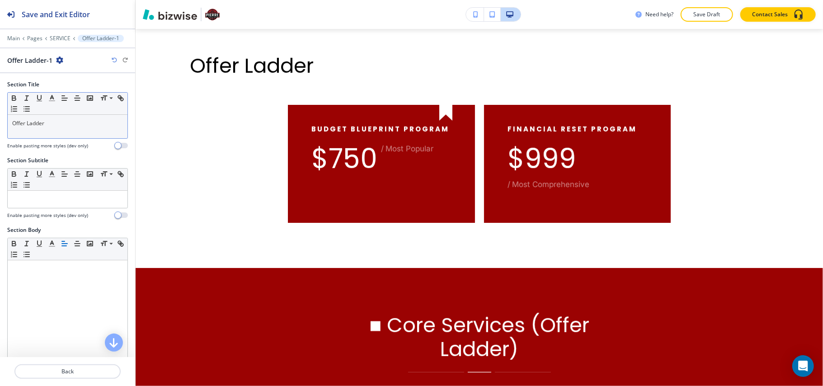
scroll to position [373, 0]
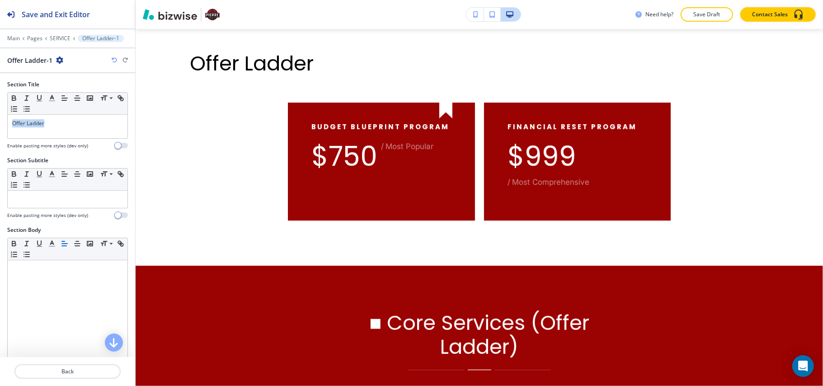
drag, startPoint x: 62, startPoint y: 122, endPoint x: 2, endPoint y: 119, distance: 59.7
click at [2, 119] on div "Section Title Small Normal Large Huge Offer Ladder Enable pasting more styles (…" at bounding box center [67, 118] width 135 height 76
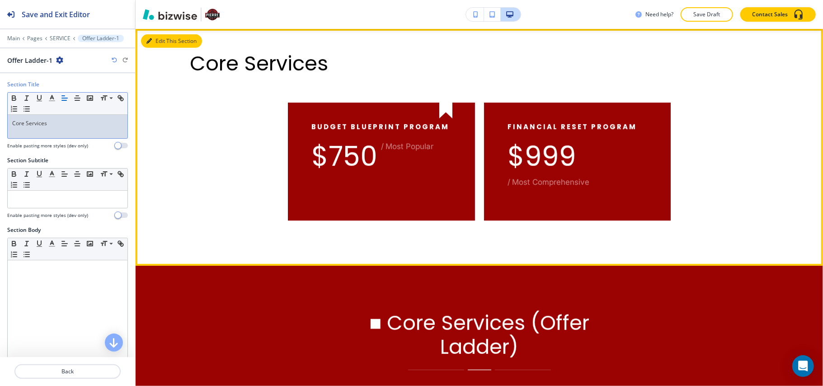
click at [152, 40] on button "Edit This Section" at bounding box center [171, 41] width 61 height 14
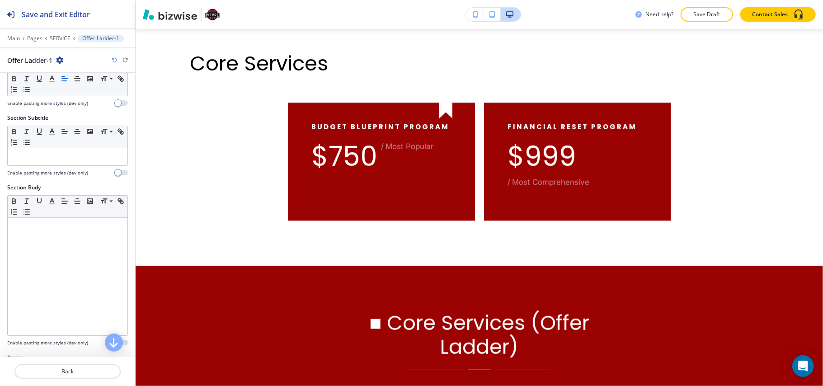
scroll to position [60, 0]
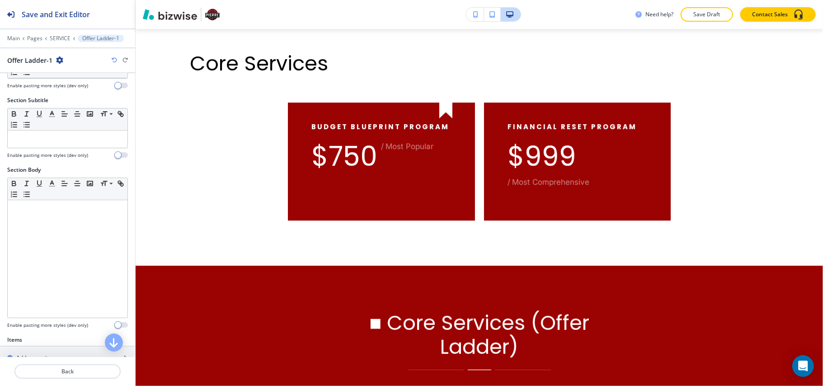
click at [31, 35] on div "Main Pages SERVICE Offer Ladder-1" at bounding box center [67, 38] width 121 height 7
click at [31, 37] on p "Pages" at bounding box center [34, 38] width 15 height 6
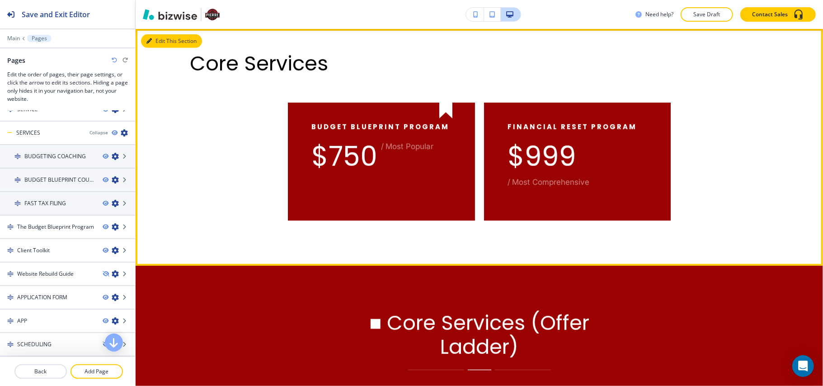
click at [154, 38] on button "Edit This Section" at bounding box center [171, 41] width 61 height 14
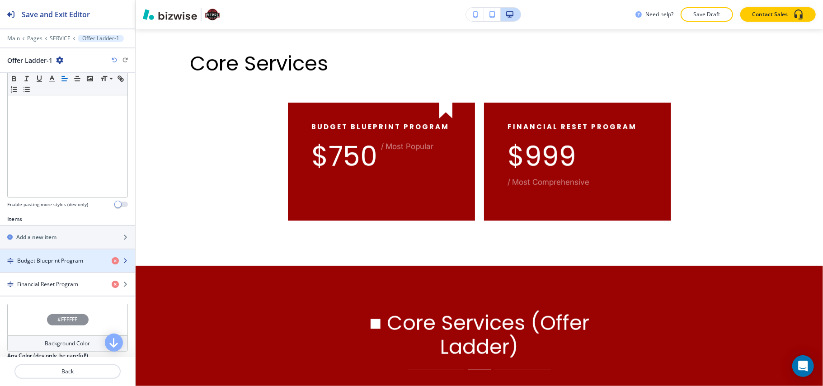
scroll to position [216, 0]
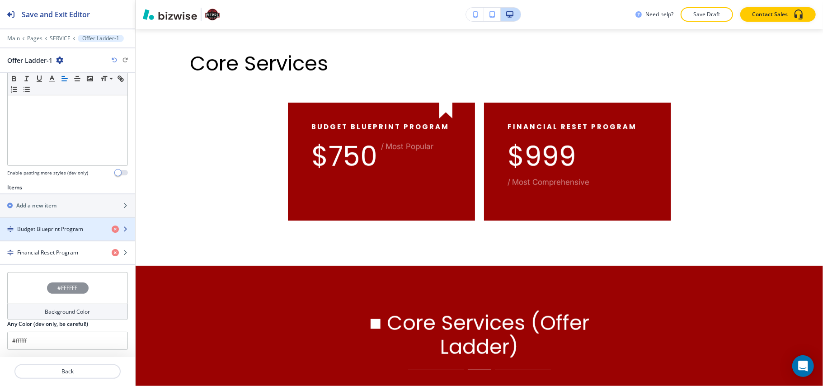
click at [49, 226] on h4 "Budget Blueprint Program" at bounding box center [50, 229] width 66 height 8
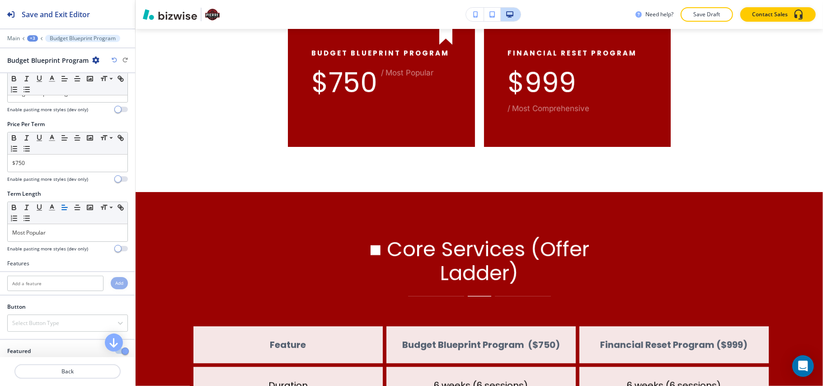
scroll to position [47, 0]
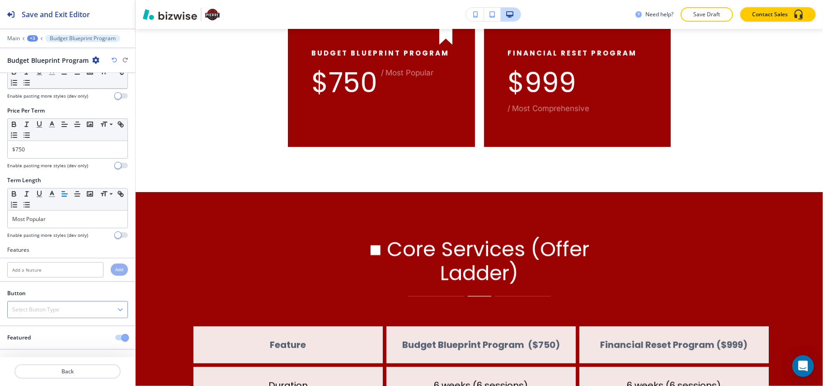
click at [43, 311] on h4 "Select Button Type" at bounding box center [35, 310] width 47 height 8
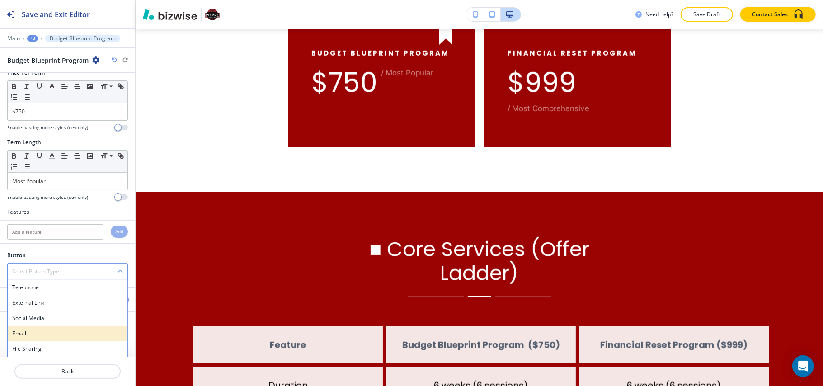
scroll to position [100, 0]
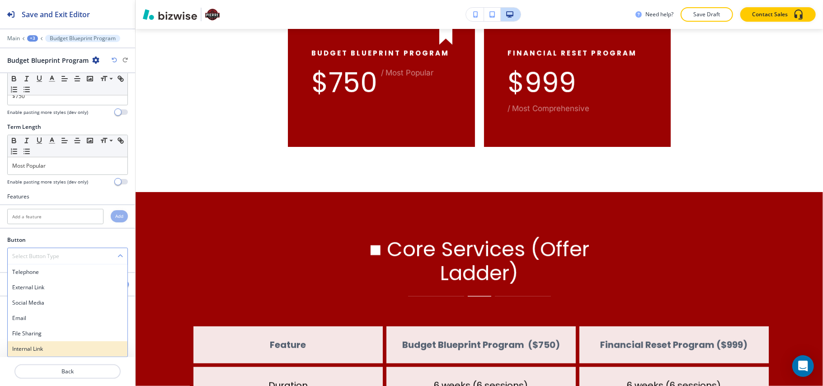
click at [38, 353] on div "Internal Link" at bounding box center [68, 348] width 120 height 15
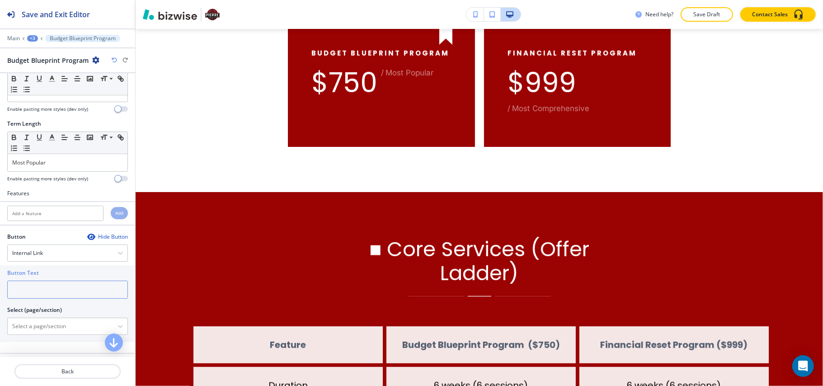
click at [42, 292] on input "text" at bounding box center [67, 290] width 121 height 18
click at [47, 294] on input "text" at bounding box center [67, 290] width 121 height 18
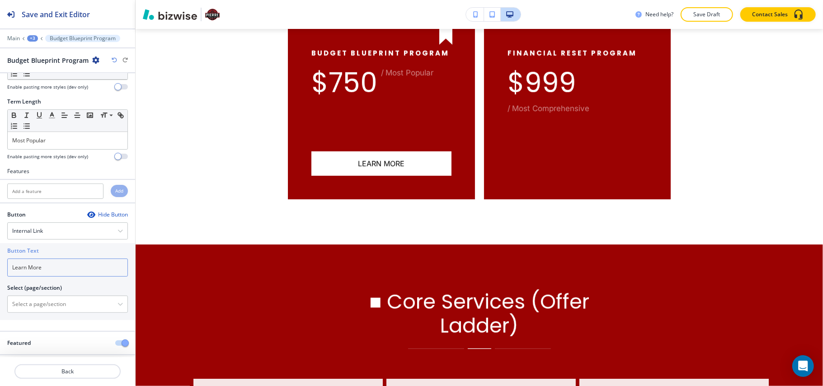
scroll to position [132, 0]
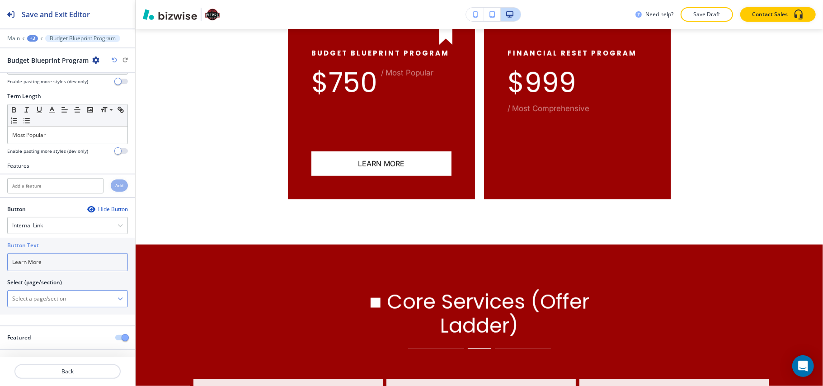
type input "Learn More"
click at [53, 294] on \(page\/section\) "Manual Input" at bounding box center [63, 298] width 110 height 15
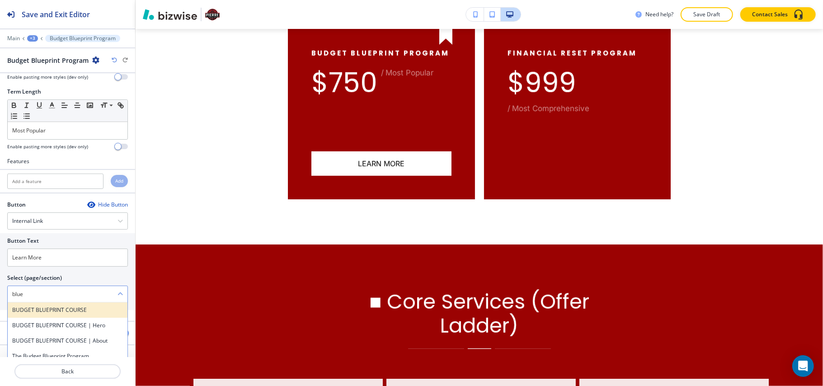
click at [57, 313] on h4 "BUDGET BLUEPRINT COURSE" at bounding box center [67, 310] width 111 height 8
type \(page\/section\) "BUDGET BLUEPRINT COURSE"
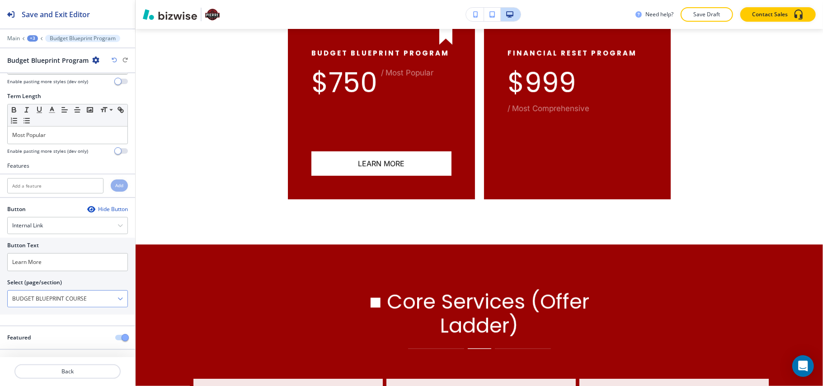
click at [64, 300] on \(page\/section\) "BUDGET BLUEPRINT COURSE" at bounding box center [63, 298] width 110 height 15
click at [97, 297] on \(page\/section\) "BUDGET BLUEPRINT COURSE" at bounding box center [63, 298] width 110 height 15
click at [26, 33] on div at bounding box center [67, 31] width 135 height 5
click at [31, 38] on div "+3" at bounding box center [32, 38] width 11 height 6
click at [43, 52] on p "Pages" at bounding box center [56, 53] width 46 height 8
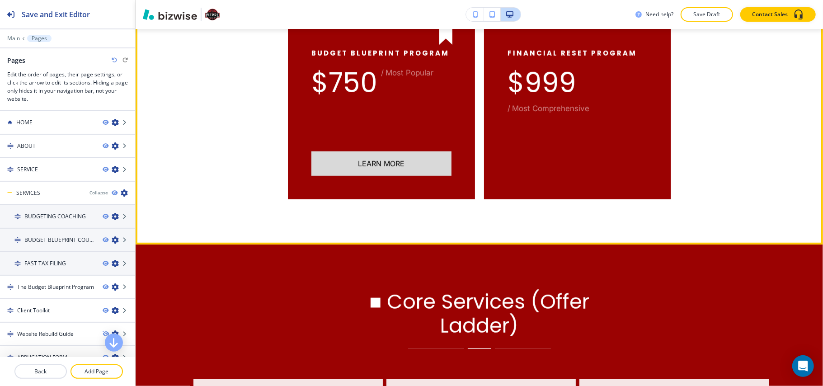
click at [382, 158] on button "Learn More" at bounding box center [381, 163] width 140 height 24
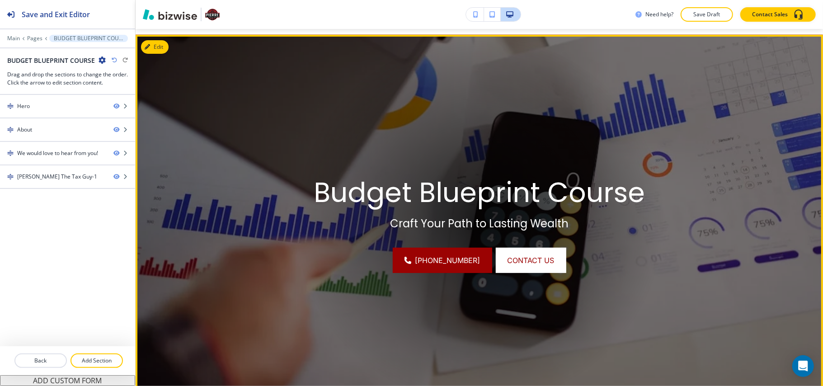
scroll to position [0, 0]
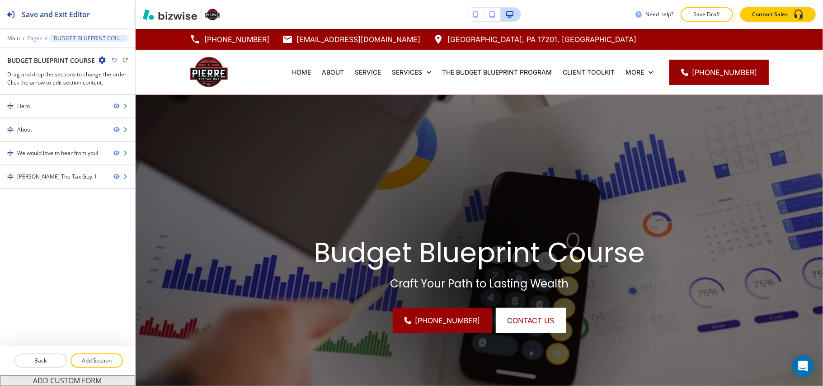
click at [34, 38] on p "Pages" at bounding box center [34, 38] width 15 height 6
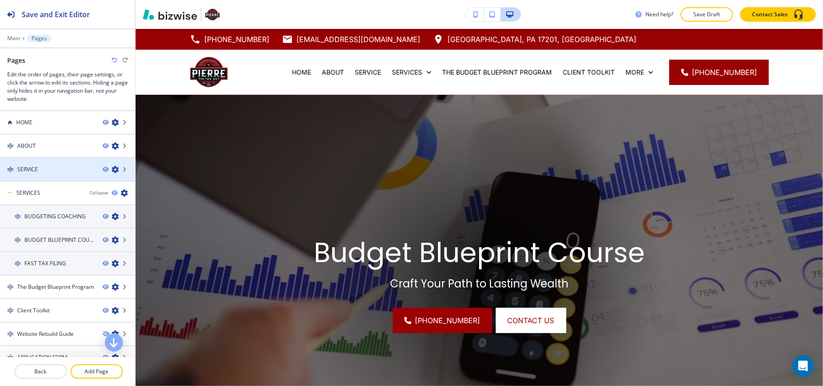
click at [29, 169] on h4 "SERVICE" at bounding box center [27, 169] width 21 height 8
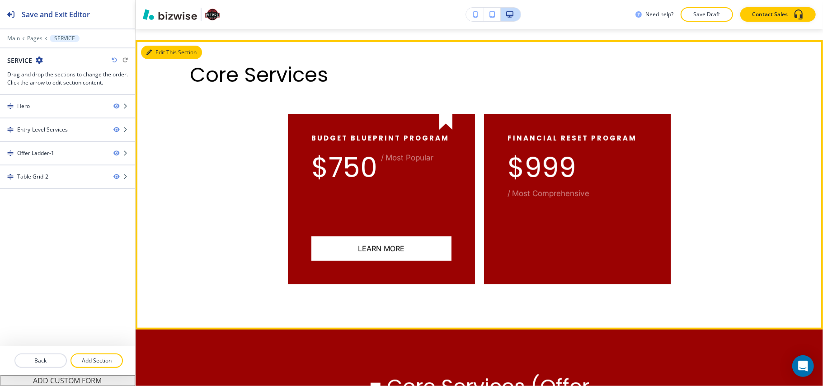
click at [154, 52] on button "Edit This Section" at bounding box center [171, 53] width 61 height 14
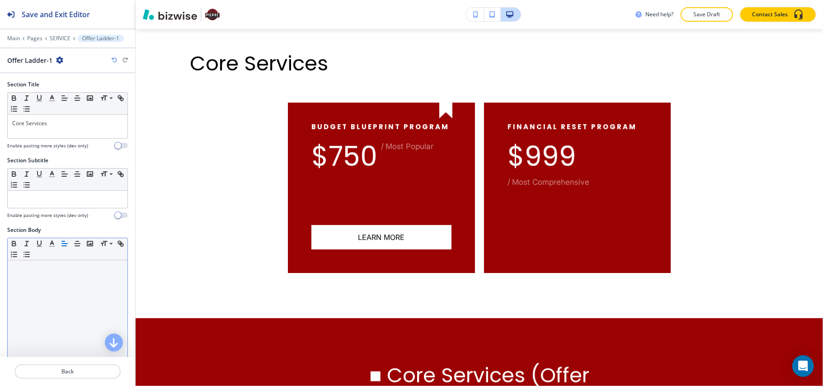
scroll to position [216, 0]
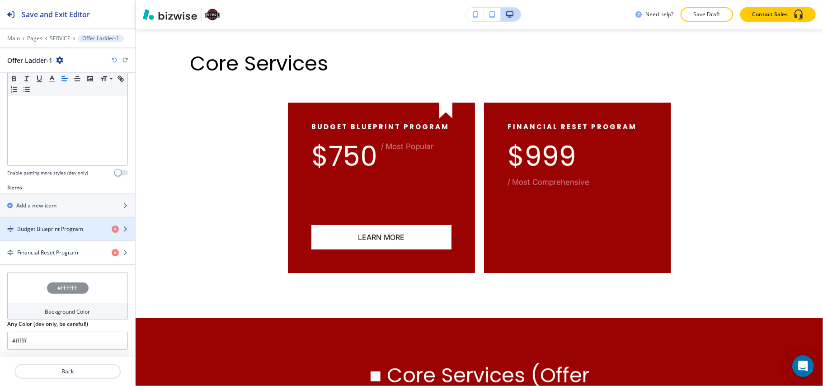
click at [58, 225] on h4 "Budget Blueprint Program" at bounding box center [50, 229] width 66 height 8
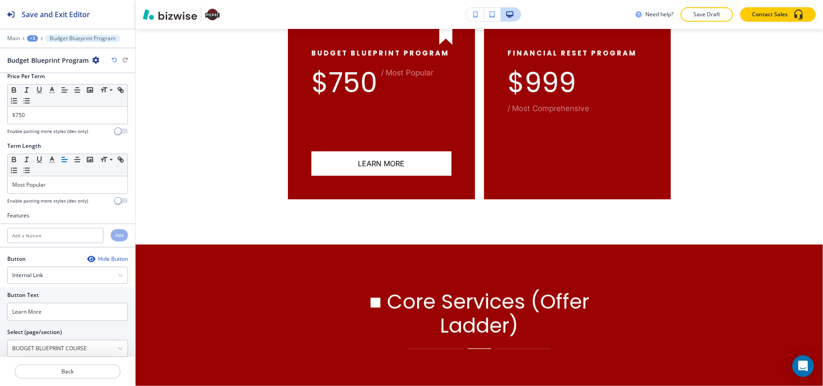
scroll to position [132, 0]
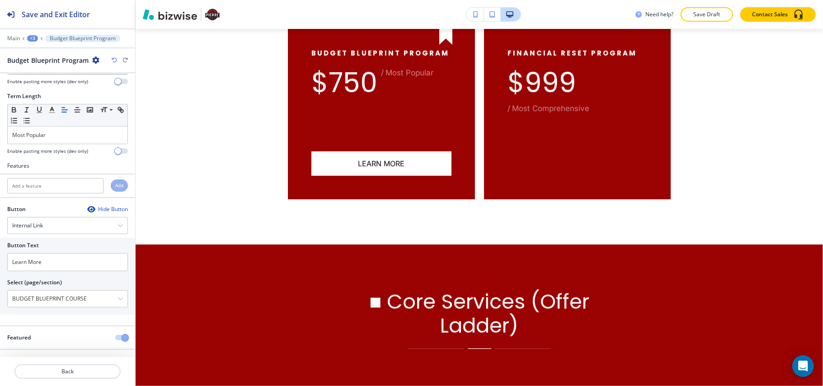
drag, startPoint x: 108, startPoint y: 296, endPoint x: 0, endPoint y: 295, distance: 108.5
click at [0, 295] on div "Button Text Learn More Select (page/section) BUDGET BLUEPRINT COURSE HOME HOME …" at bounding box center [67, 276] width 135 height 77
click at [74, 296] on \(page\/section\) "BUDGET BLUEPRINT COURSE" at bounding box center [63, 298] width 110 height 15
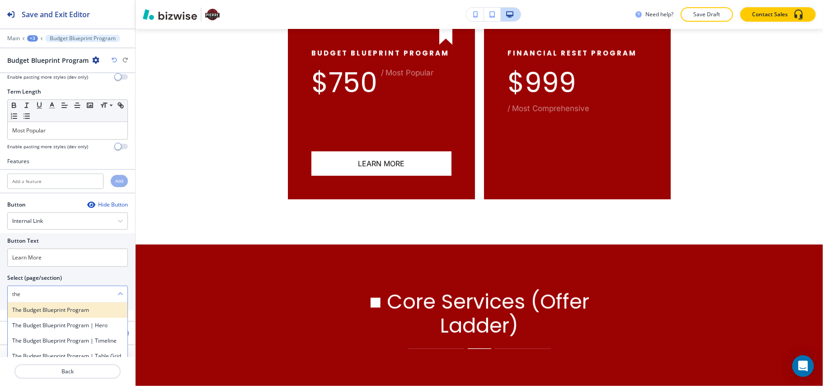
click at [84, 312] on h4 "The Budget Blueprint Program" at bounding box center [67, 310] width 111 height 8
type \(page\/section\) "The Budget Blueprint Program"
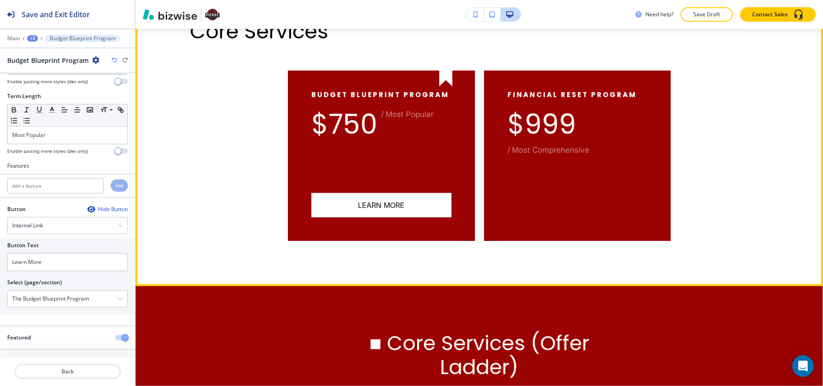
scroll to position [386, 0]
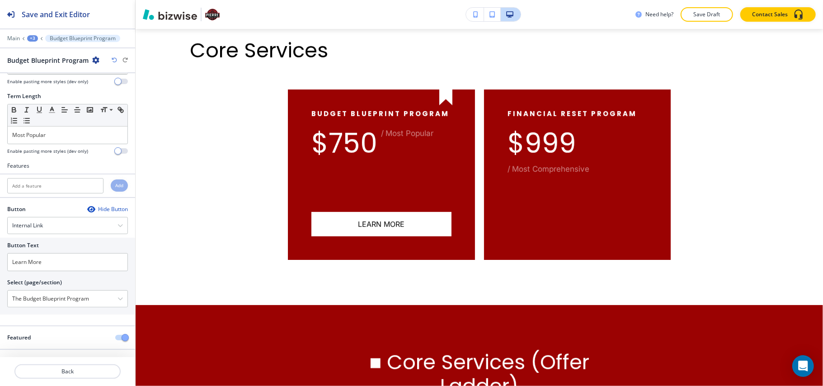
click at [33, 38] on div "+3" at bounding box center [32, 38] width 11 height 6
click at [38, 49] on button "Pages" at bounding box center [56, 53] width 58 height 16
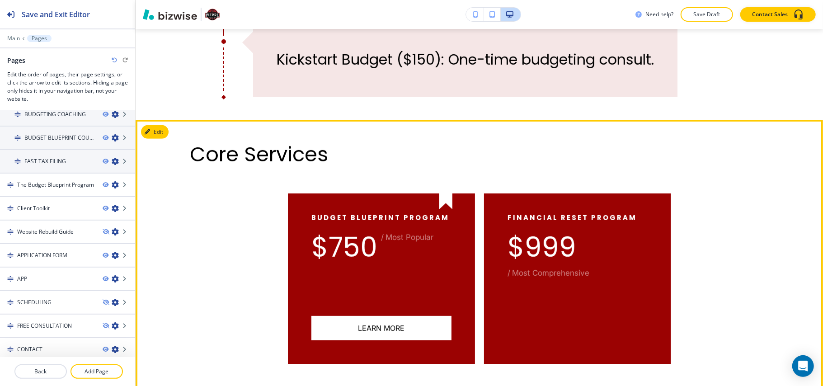
scroll to position [266, 0]
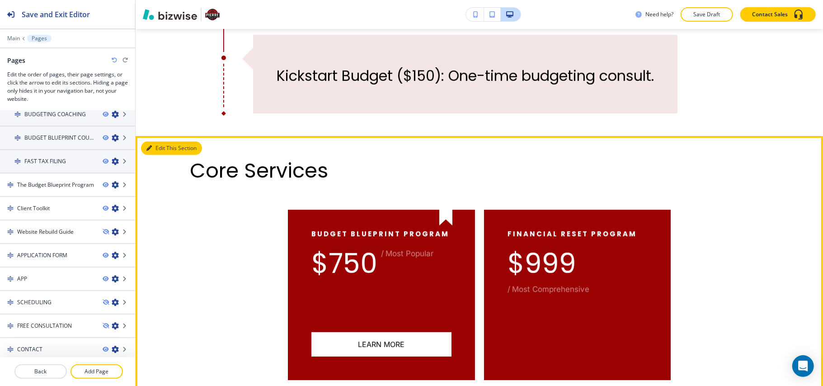
click at [156, 147] on button "Edit This Section" at bounding box center [171, 148] width 61 height 14
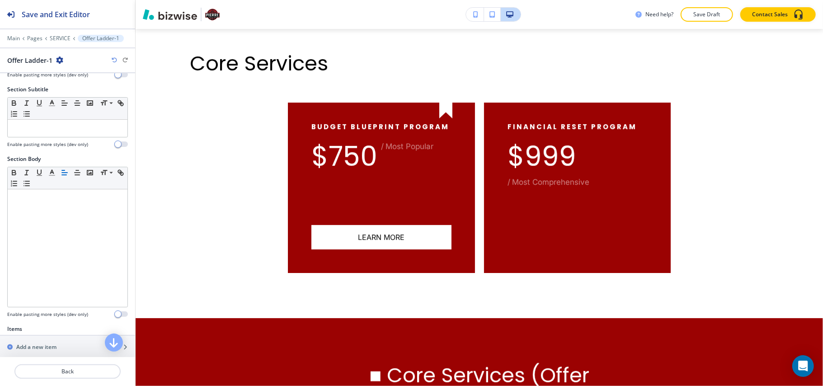
scroll to position [181, 0]
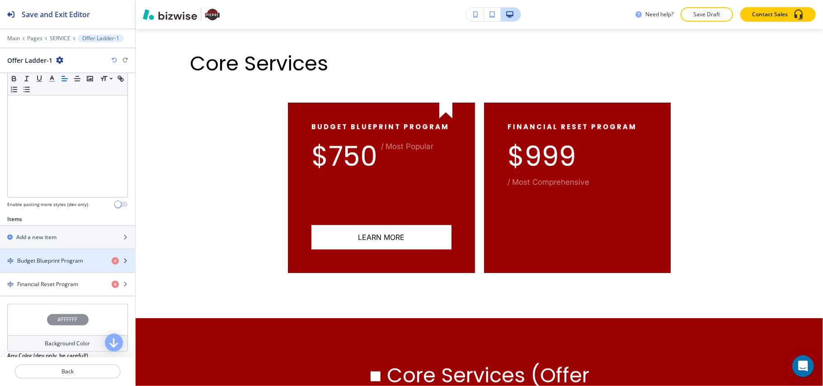
click at [45, 257] on div "button" at bounding box center [67, 253] width 135 height 7
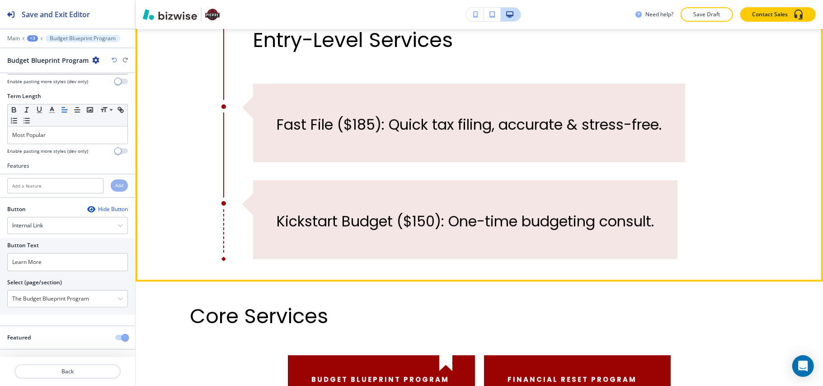
scroll to position [301, 0]
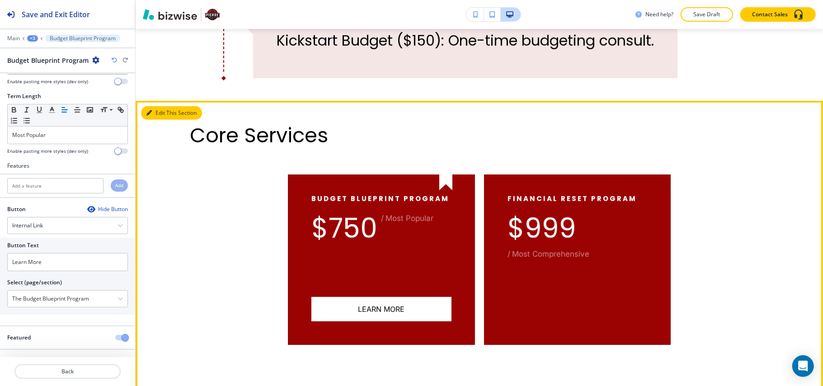
click at [152, 112] on button "Edit This Section" at bounding box center [171, 113] width 61 height 14
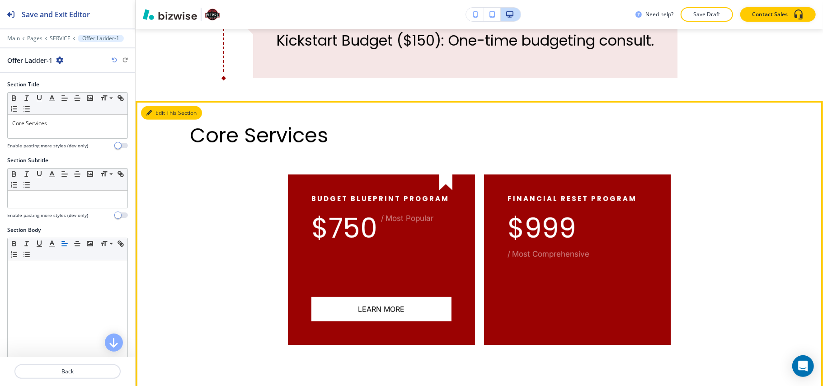
scroll to position [373, 0]
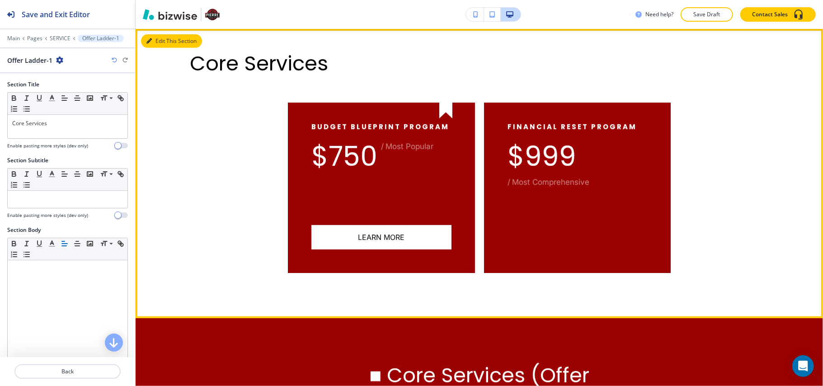
click at [163, 38] on button "Edit This Section" at bounding box center [171, 41] width 61 height 14
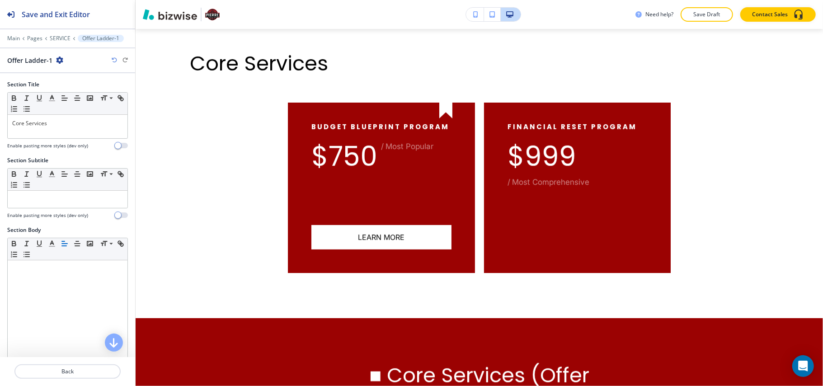
scroll to position [216, 0]
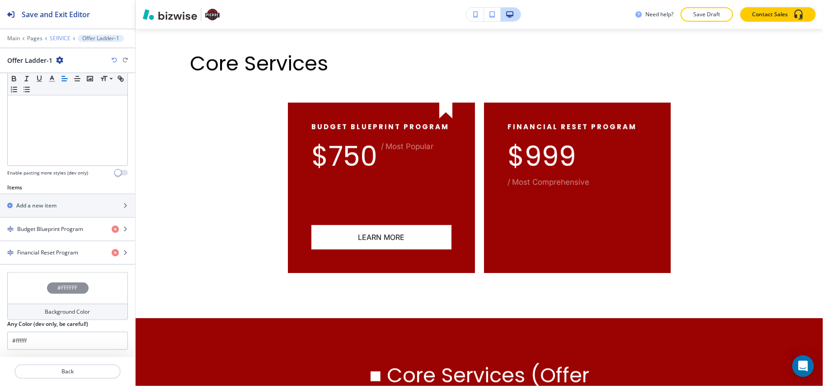
click at [62, 38] on p "SERVICE" at bounding box center [60, 38] width 21 height 6
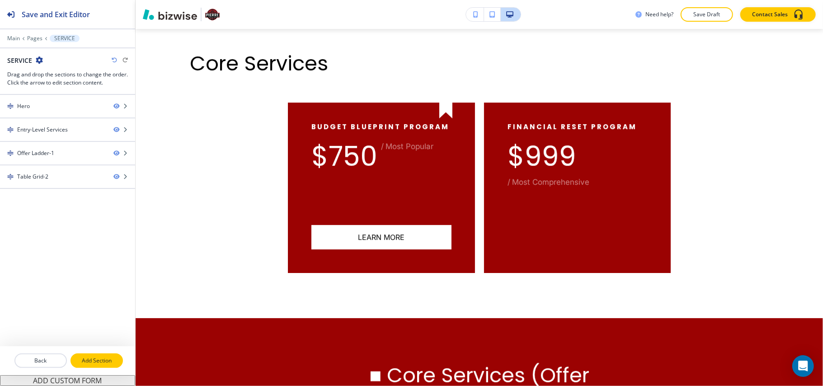
click at [89, 360] on p "Add Section" at bounding box center [96, 361] width 51 height 8
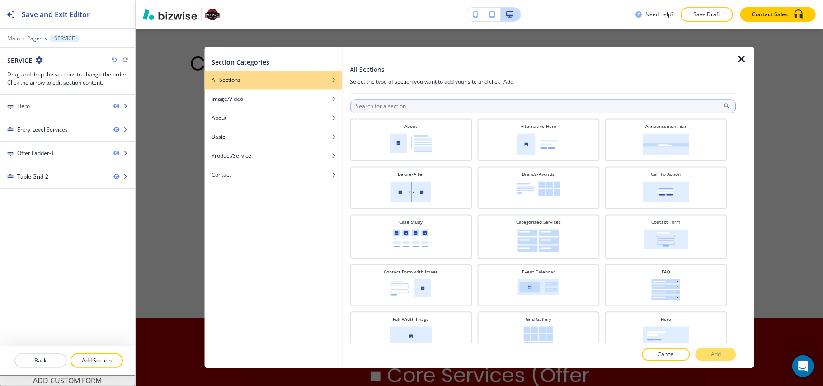
click at [422, 107] on input "text" at bounding box center [543, 107] width 386 height 14
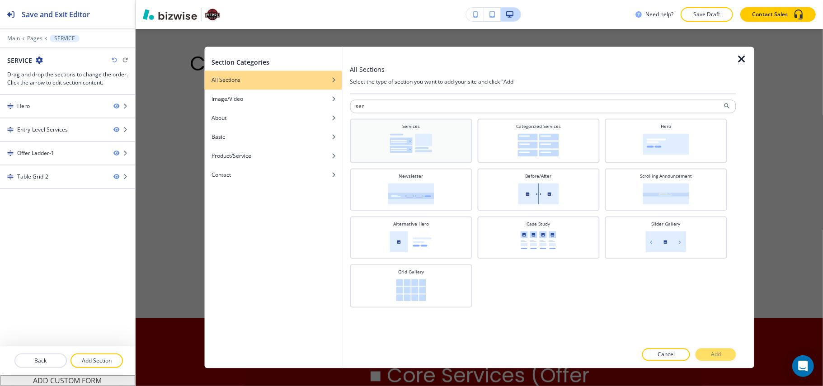
type input "ser"
click at [419, 137] on img at bounding box center [411, 143] width 42 height 19
click at [716, 353] on p "Add" at bounding box center [716, 355] width 10 height 8
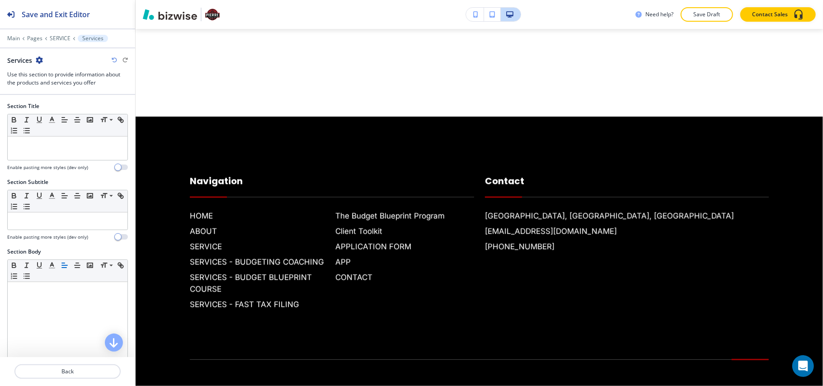
scroll to position [1149, 0]
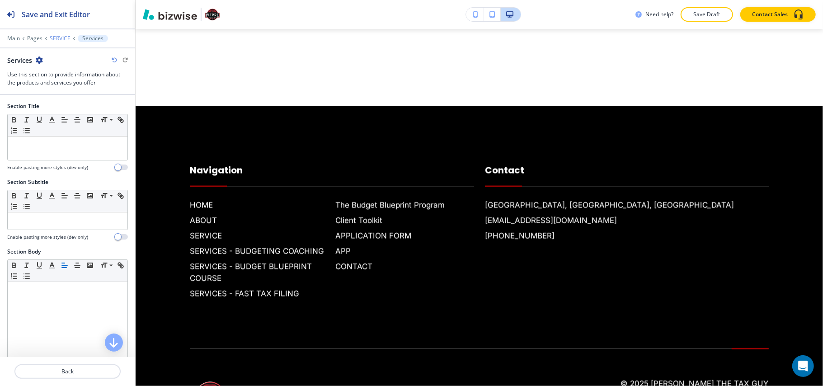
click at [59, 37] on p "SERVICE" at bounding box center [60, 38] width 21 height 6
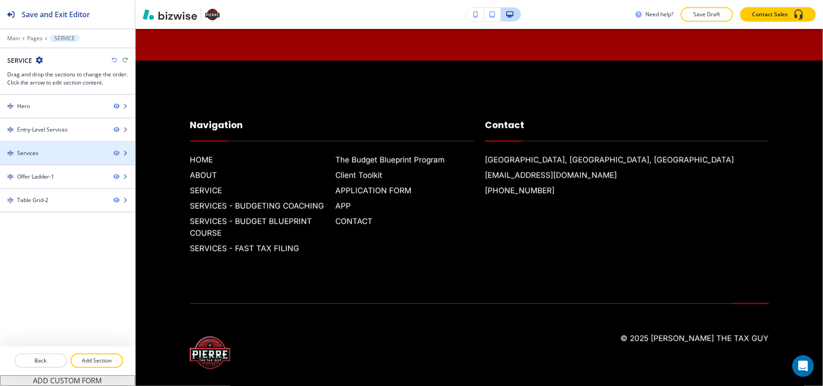
scroll to position [373, 0]
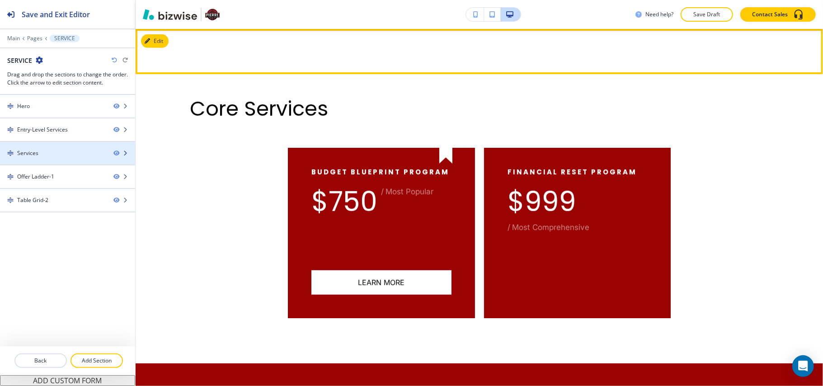
click at [62, 155] on div "Services" at bounding box center [53, 153] width 106 height 8
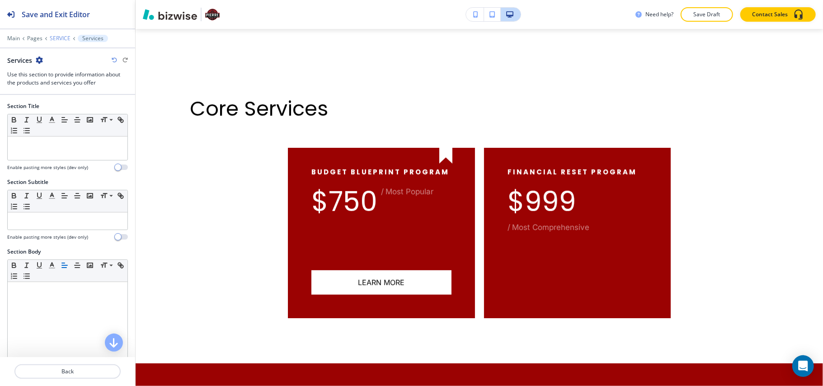
click at [51, 36] on p "SERVICE" at bounding box center [60, 38] width 21 height 6
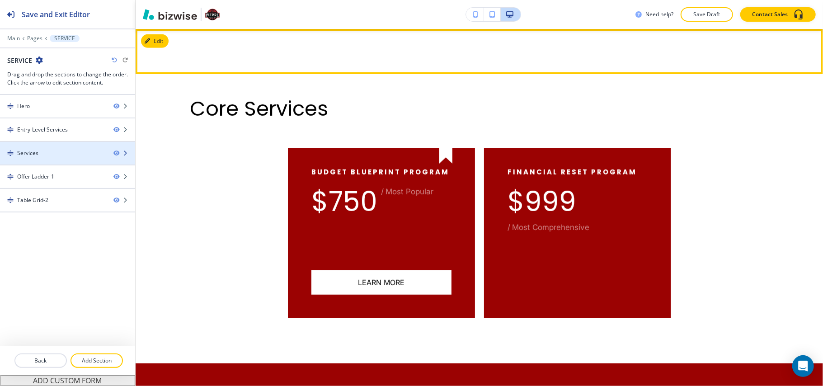
click at [46, 153] on div "Services" at bounding box center [53, 153] width 106 height 8
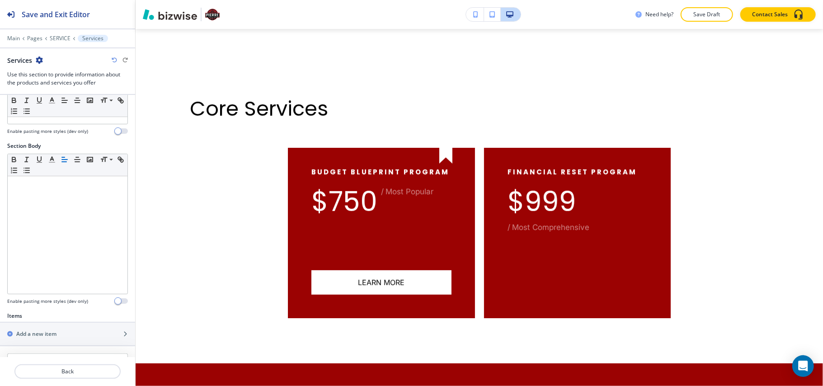
scroll to position [237, 0]
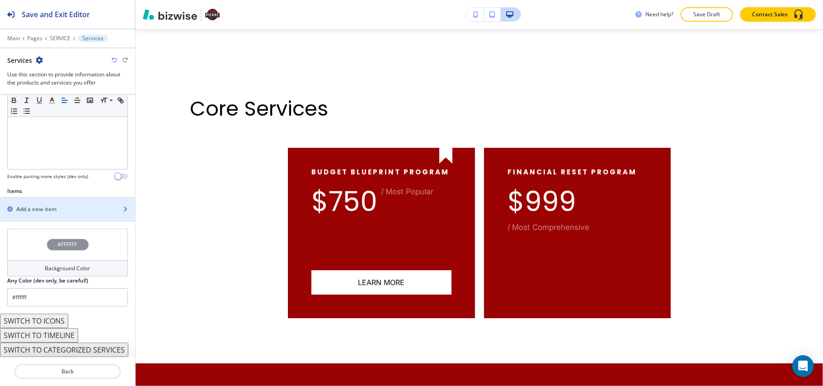
click at [54, 207] on h2 "Add a new item" at bounding box center [36, 209] width 40 height 8
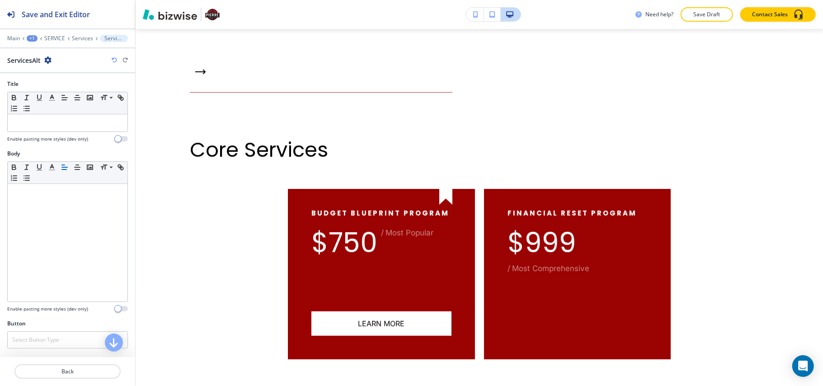
scroll to position [0, 0]
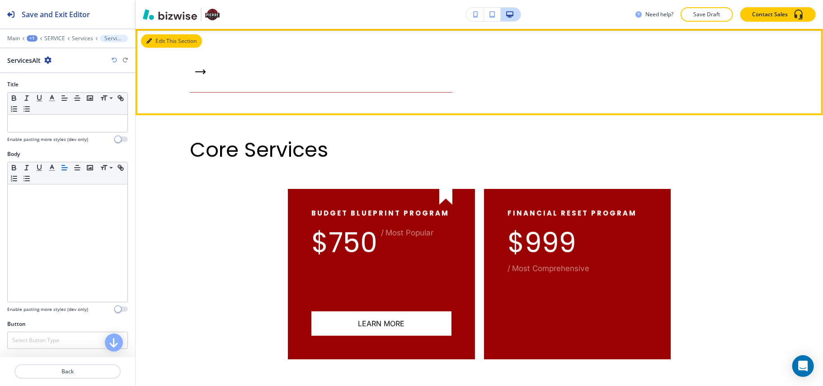
click at [155, 38] on button "Edit This Section" at bounding box center [171, 41] width 61 height 14
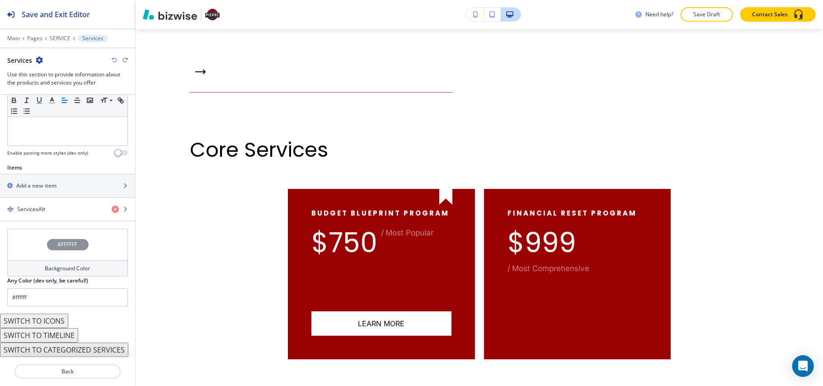
scroll to position [261, 0]
click at [76, 346] on button "SWITCH TO CATEGORIZED SERVICES" at bounding box center [64, 350] width 128 height 14
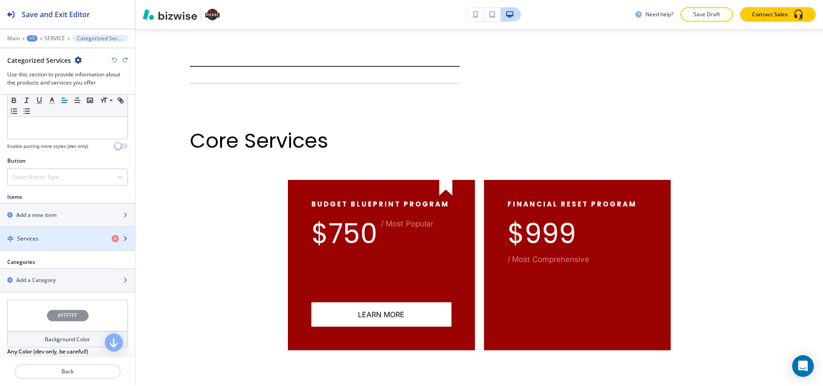
click at [46, 240] on div "Services" at bounding box center [52, 239] width 104 height 8
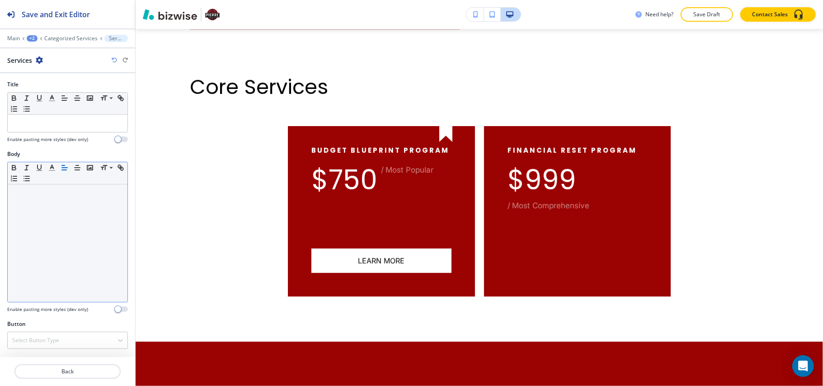
scroll to position [0, 0]
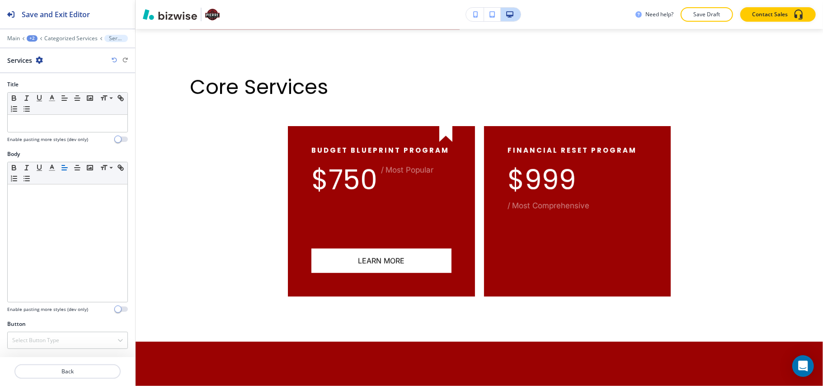
click at [111, 58] on div "Services" at bounding box center [67, 60] width 121 height 9
click at [114, 60] on icon "button" at bounding box center [114, 59] width 5 height 5
